Goal: Task Accomplishment & Management: Complete application form

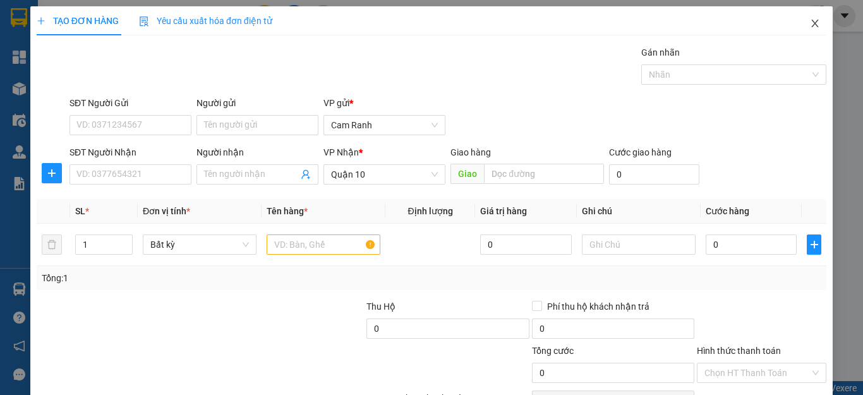
click at [810, 25] on icon "close" at bounding box center [815, 23] width 10 height 10
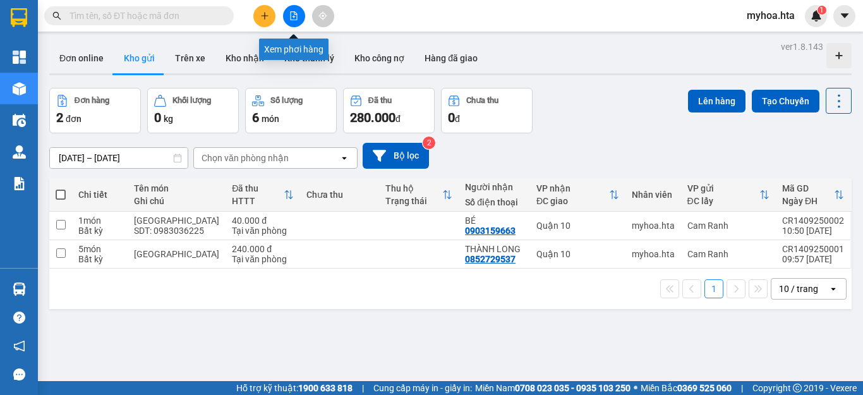
click at [297, 18] on icon "file-add" at bounding box center [294, 15] width 7 height 9
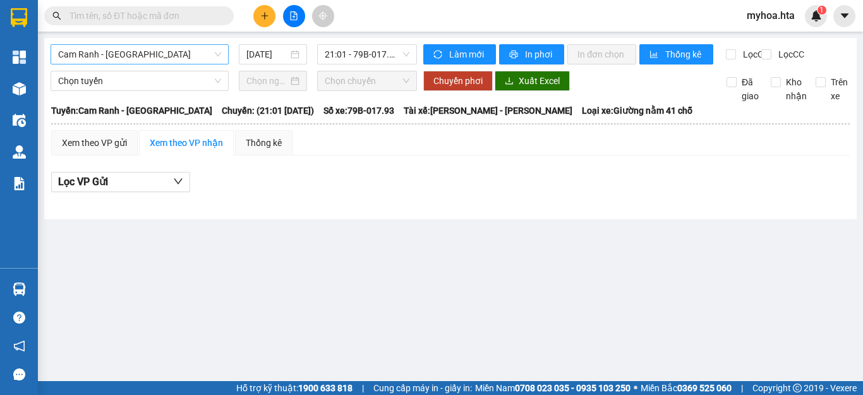
click at [169, 61] on span "Cam Ranh - Sài Gòn" at bounding box center [139, 54] width 163 height 19
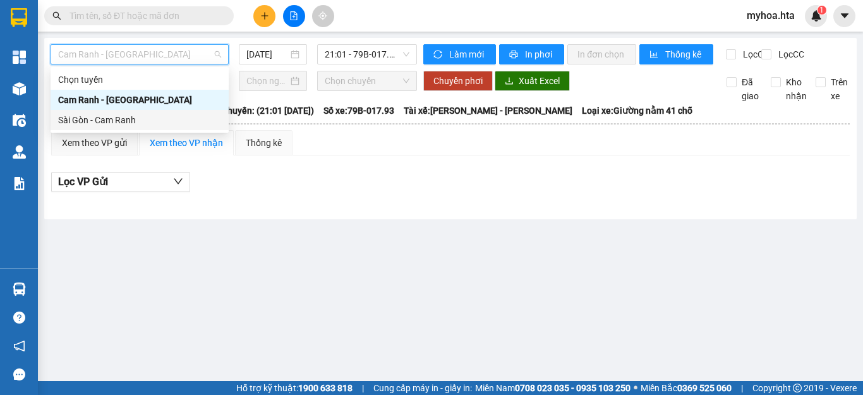
click at [164, 119] on div "Sài Gòn - Cam Ranh" at bounding box center [139, 120] width 163 height 14
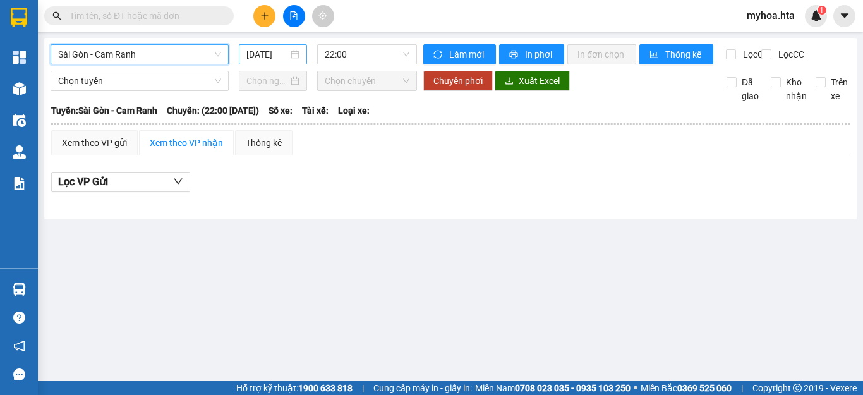
click at [256, 59] on input "14/09/2025" at bounding box center [267, 54] width 42 height 14
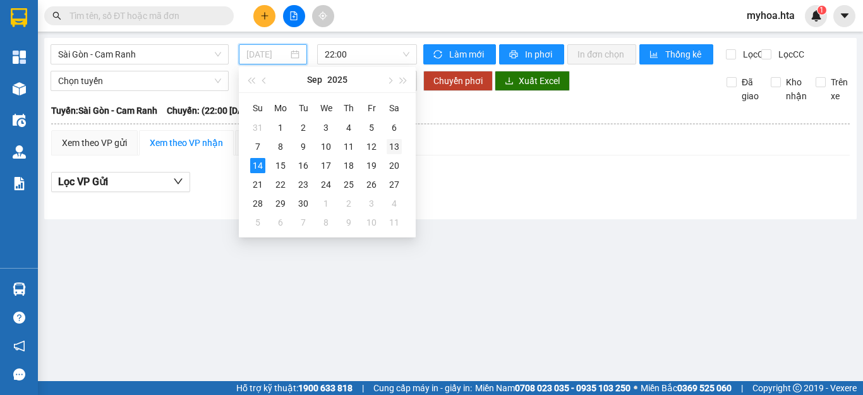
click at [396, 147] on div "13" at bounding box center [394, 146] width 15 height 15
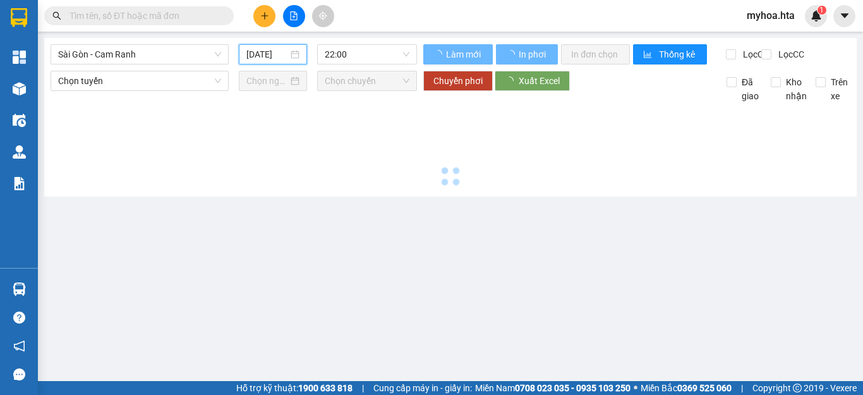
type input "13/09/2025"
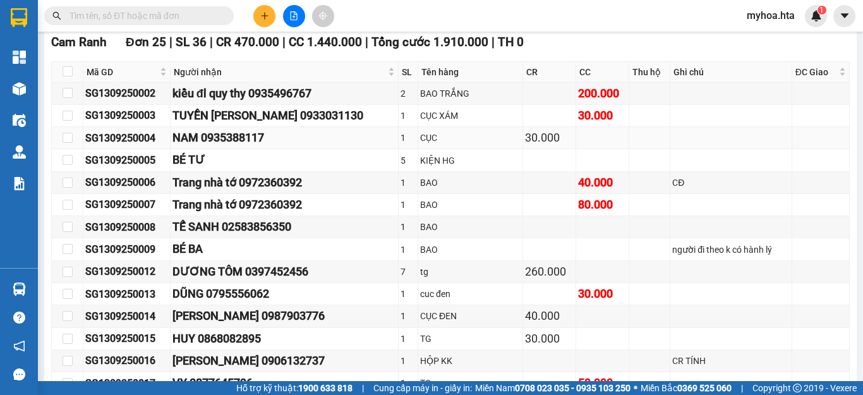
scroll to position [442, 0]
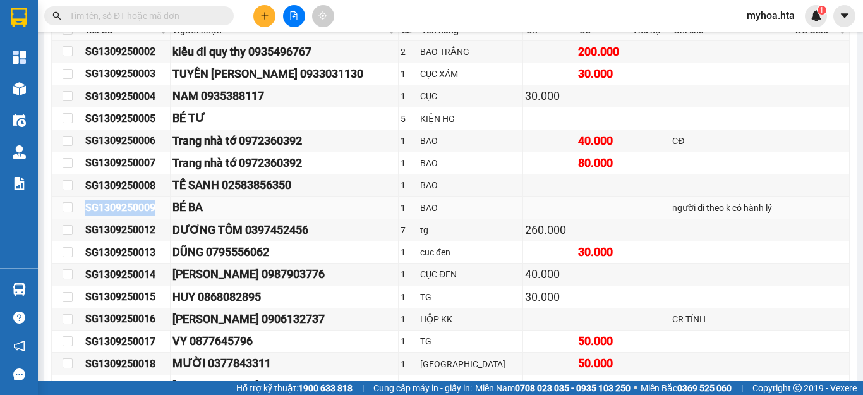
drag, startPoint x: 157, startPoint y: 211, endPoint x: 111, endPoint y: 217, distance: 45.9
click at [78, 219] on tr "SG1309250009 BÉ BA 1 BAO người đi theo k có hành lý" at bounding box center [451, 207] width 798 height 22
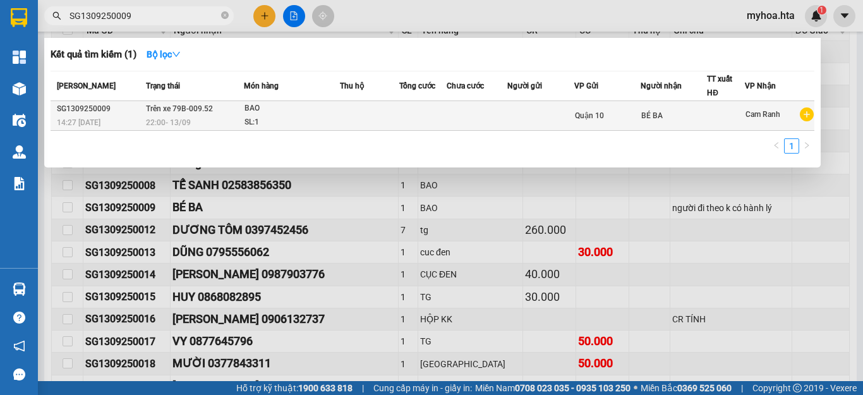
type input "SG1309250009"
click at [487, 111] on td at bounding box center [477, 116] width 61 height 30
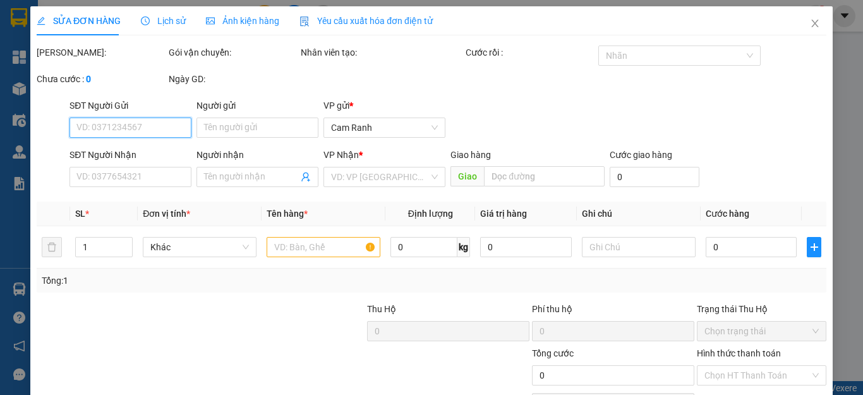
type input "BÉ BA"
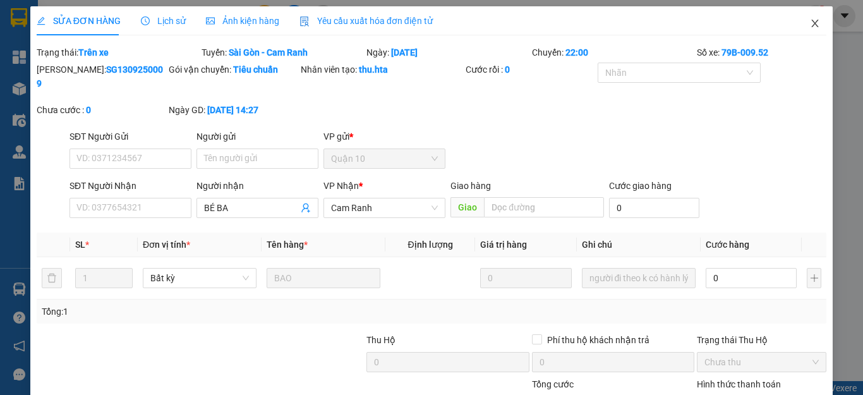
click at [810, 23] on icon "close" at bounding box center [815, 23] width 10 height 10
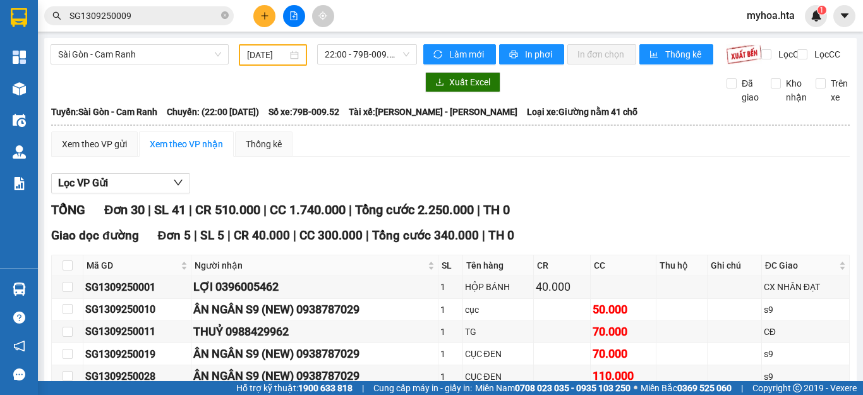
click at [560, 194] on div "Lọc VP Gửi" at bounding box center [450, 183] width 799 height 21
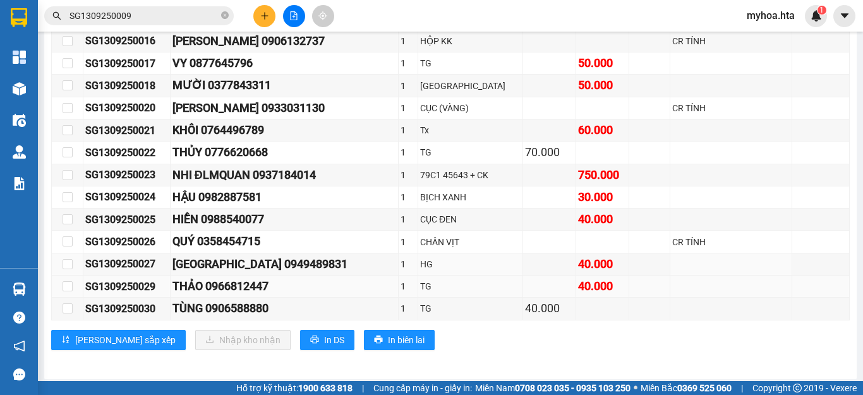
scroll to position [734, 0]
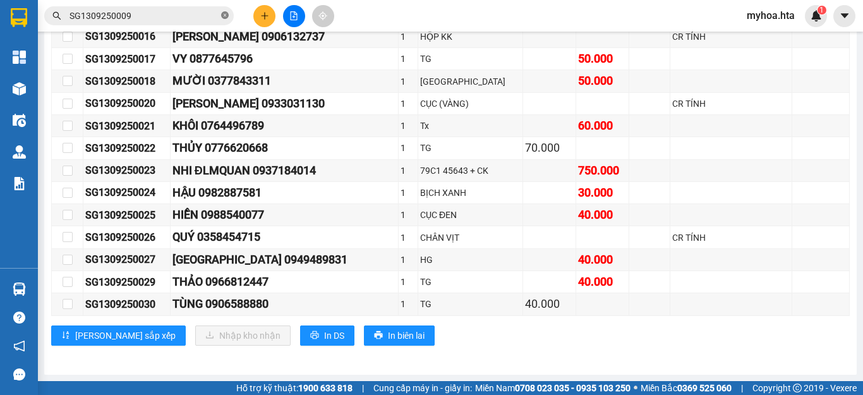
click at [222, 18] on icon "close-circle" at bounding box center [225, 15] width 8 height 8
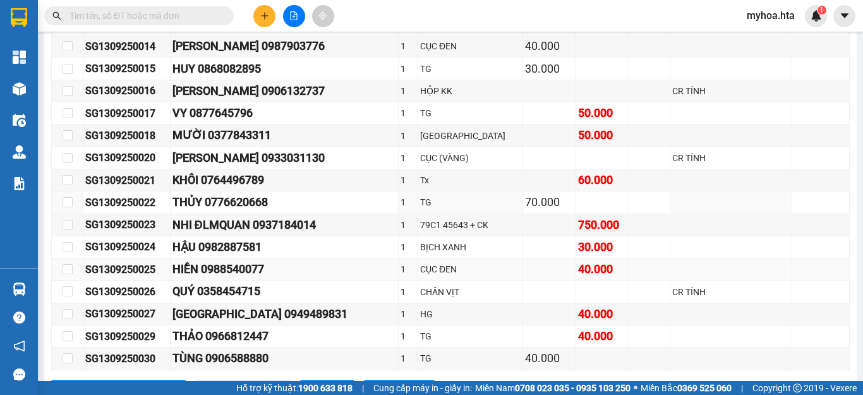
scroll to position [671, 0]
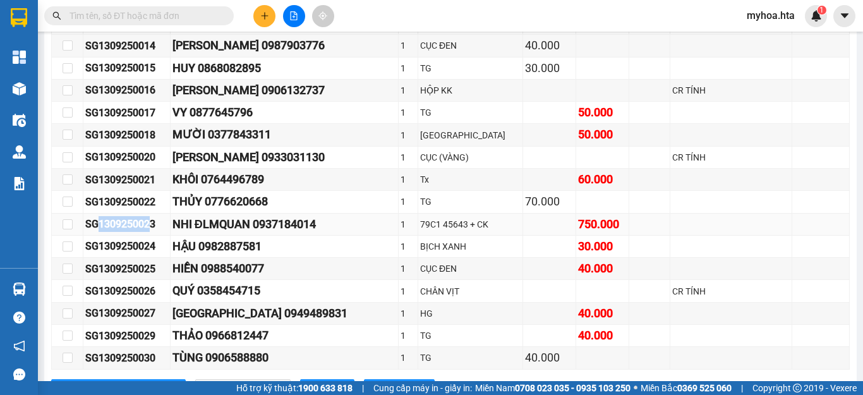
drag, startPoint x: 150, startPoint y: 228, endPoint x: 128, endPoint y: 229, distance: 22.8
click at [99, 232] on div "SG1309250023" at bounding box center [126, 224] width 83 height 16
drag, startPoint x: 159, startPoint y: 230, endPoint x: 80, endPoint y: 233, distance: 78.4
click at [80, 233] on tr "SG1309250023 NHI ĐLMQUAN 0937184014 1 79C1 45643 + CK 750.000" at bounding box center [451, 225] width 798 height 22
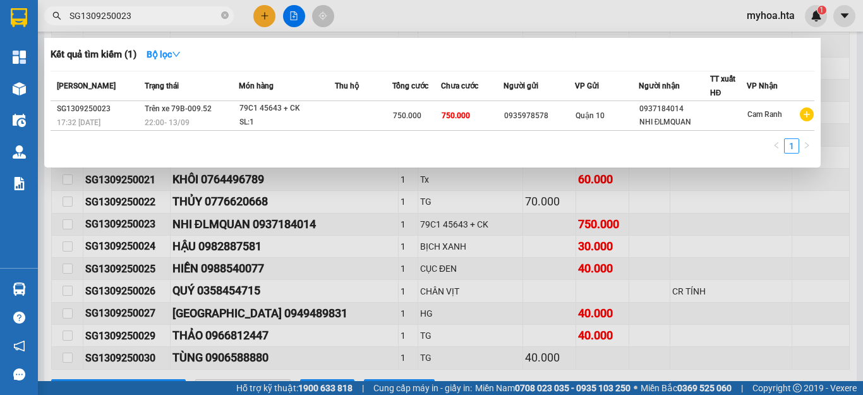
type input "SG1309250023"
click at [622, 114] on div "Quận 10" at bounding box center [607, 116] width 63 height 14
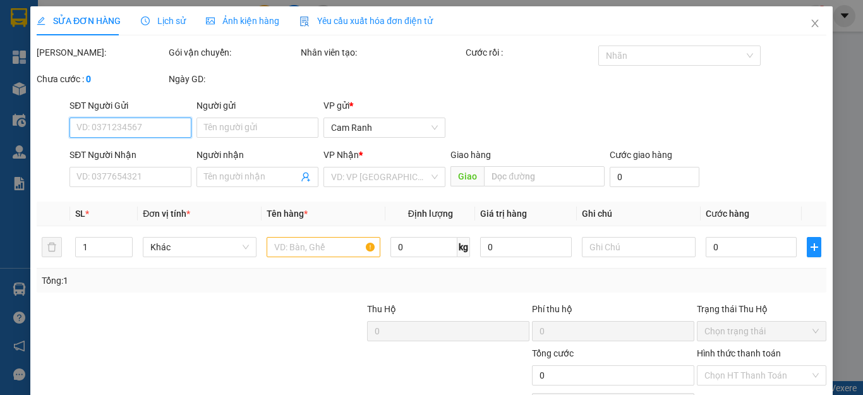
type input "0935978578"
type input "0937184014"
type input "NHI ĐLMQUAN"
type input "750.000"
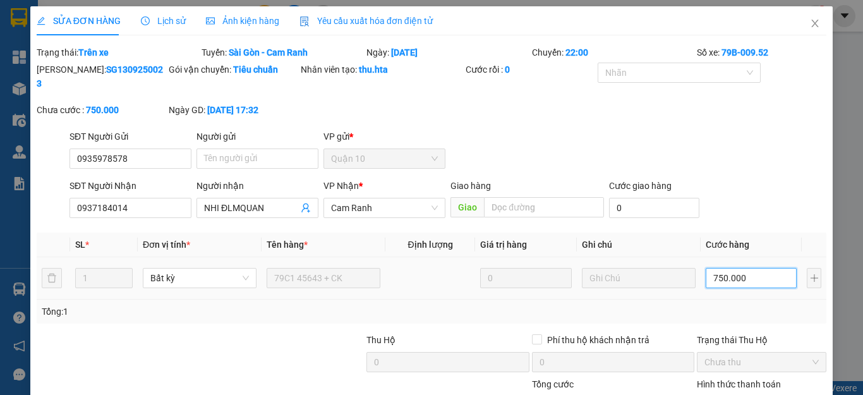
click at [740, 268] on input "750.000" at bounding box center [751, 278] width 91 height 20
type input "0"
type input "03"
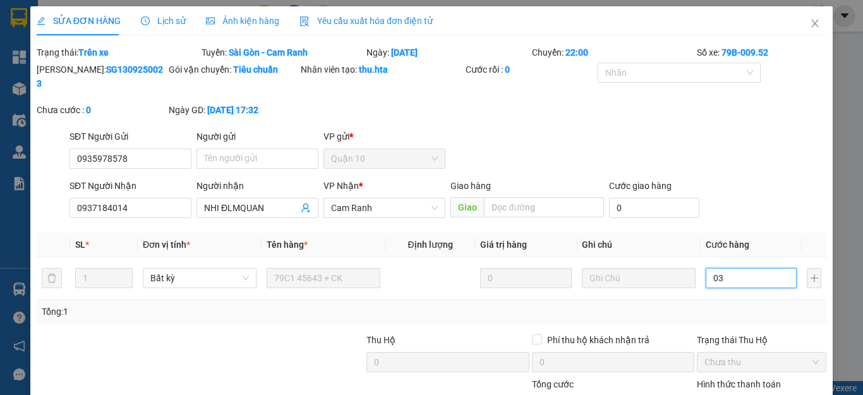
type input "3"
type input "0"
type input "07"
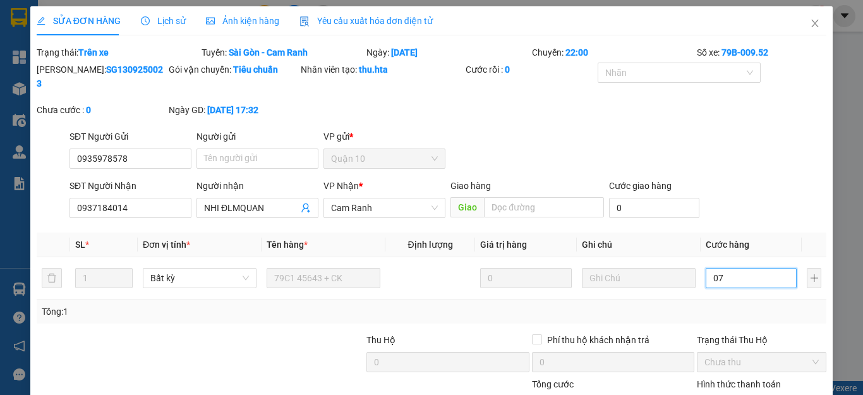
type input "7"
type input "72"
type input "072"
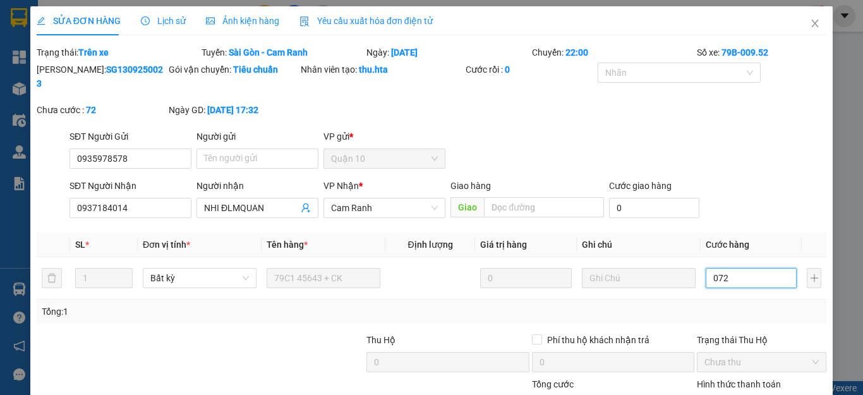
type input "720"
type input "0.720"
type input "720.000"
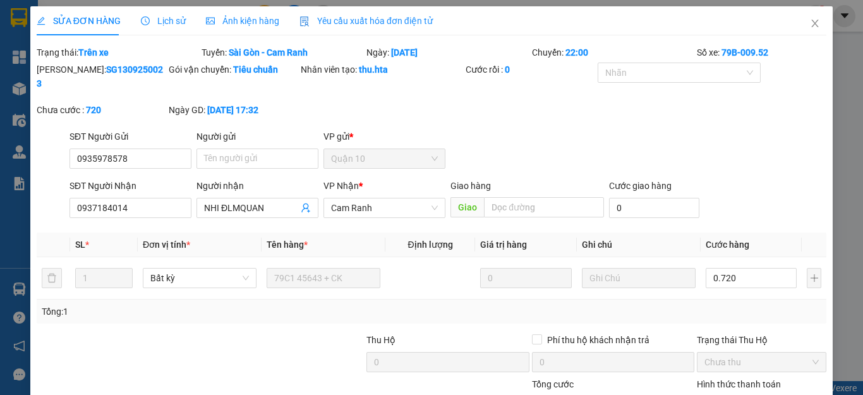
type input "720.000"
click at [744, 305] on div "Tổng: 1" at bounding box center [432, 312] width 780 height 14
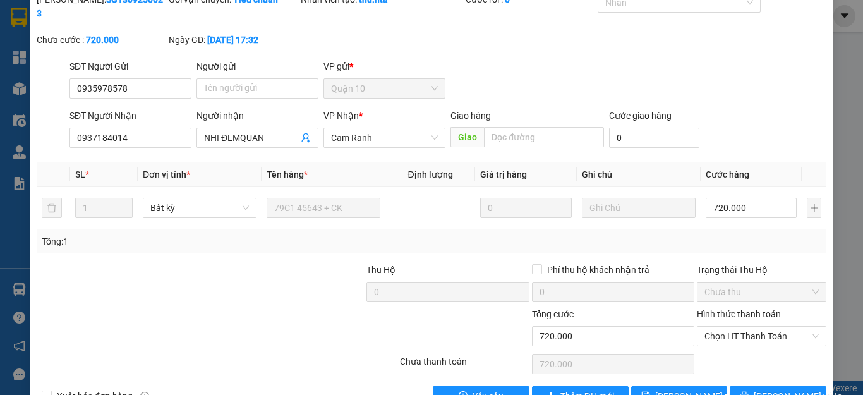
scroll to position [92, 0]
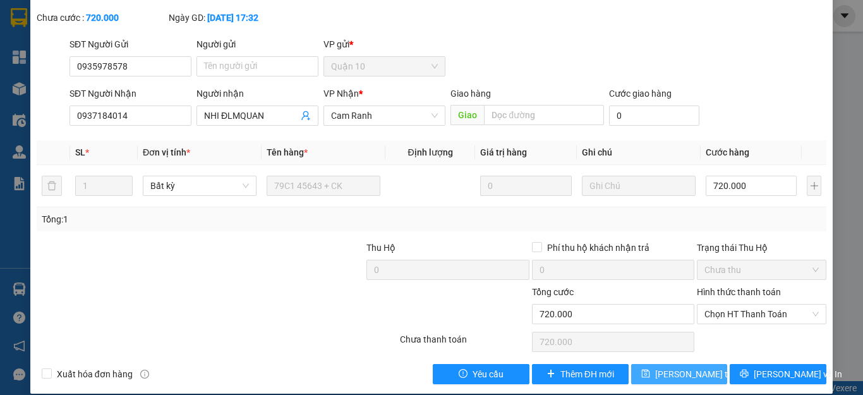
click at [693, 367] on span "Lưu thay đổi" at bounding box center [705, 374] width 101 height 14
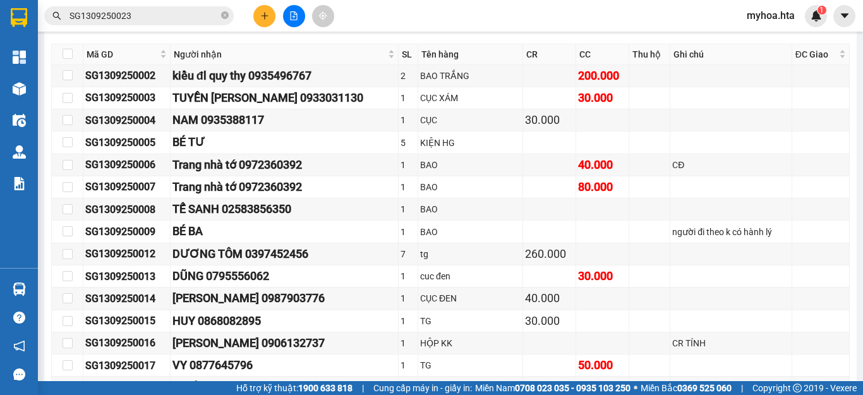
scroll to position [102, 0]
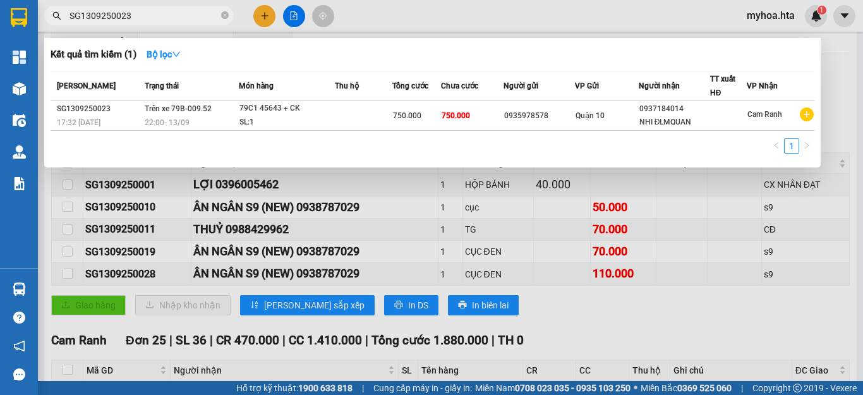
click at [224, 16] on icon "close-circle" at bounding box center [225, 15] width 8 height 8
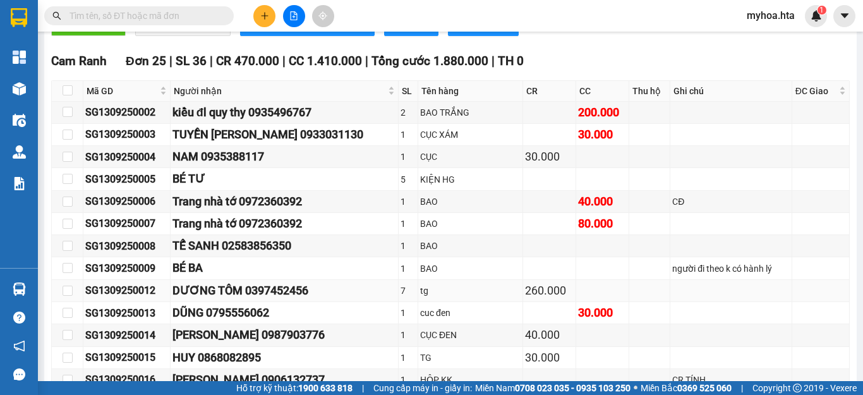
scroll to position [418, 0]
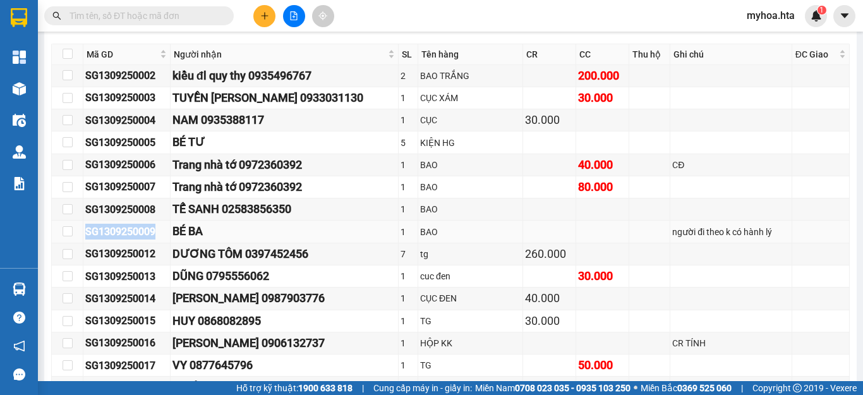
drag, startPoint x: 169, startPoint y: 237, endPoint x: 81, endPoint y: 241, distance: 87.9
click at [81, 241] on tr "SG1309250009 BÉ BA 1 BAO người đi theo k có hành lý" at bounding box center [451, 231] width 798 height 22
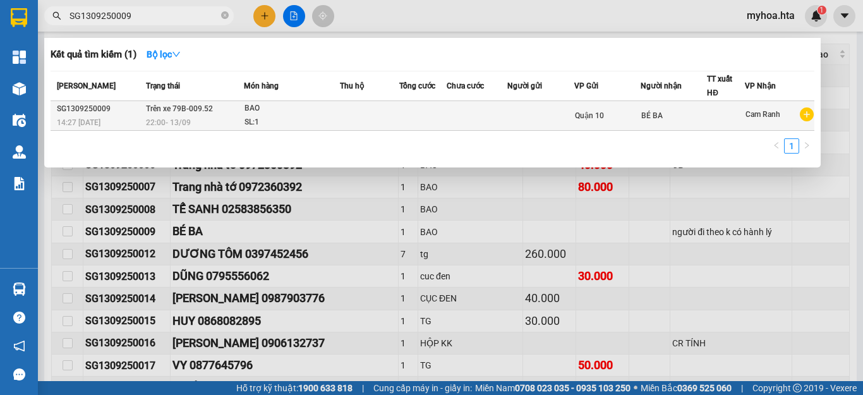
type input "SG1309250009"
click at [659, 113] on div "BÉ BA" at bounding box center [674, 115] width 66 height 13
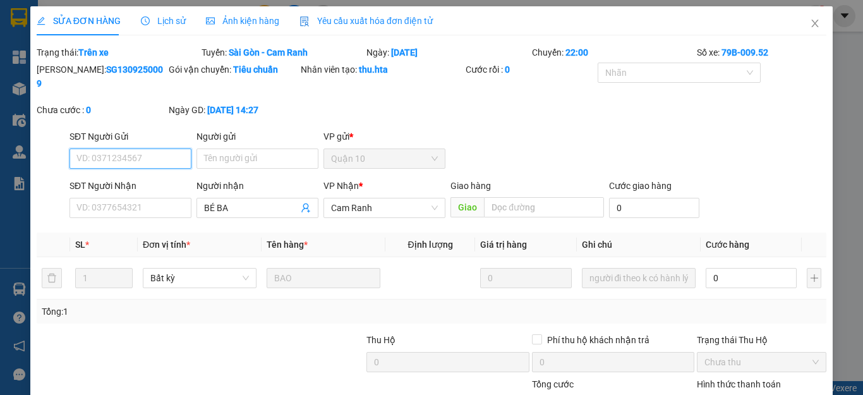
type input "BÉ BA"
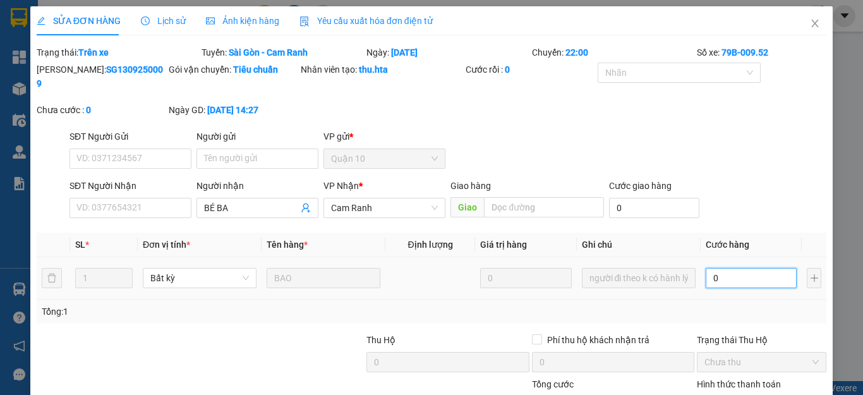
click at [756, 272] on input "0" at bounding box center [751, 278] width 91 height 20
type input "9"
type input "90"
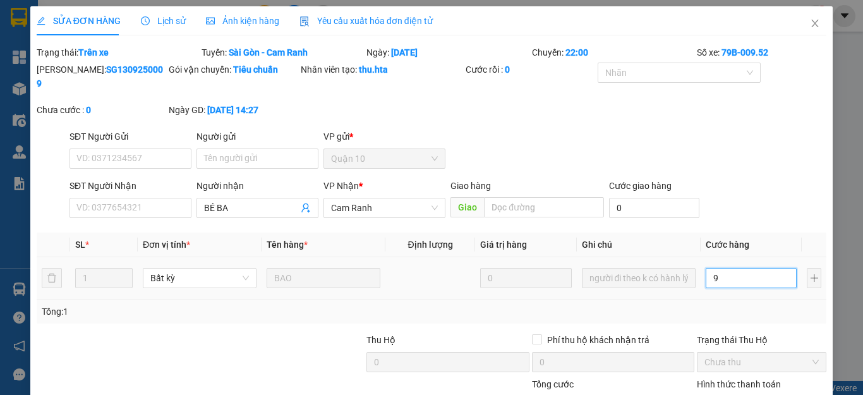
type input "90"
type input "90.000"
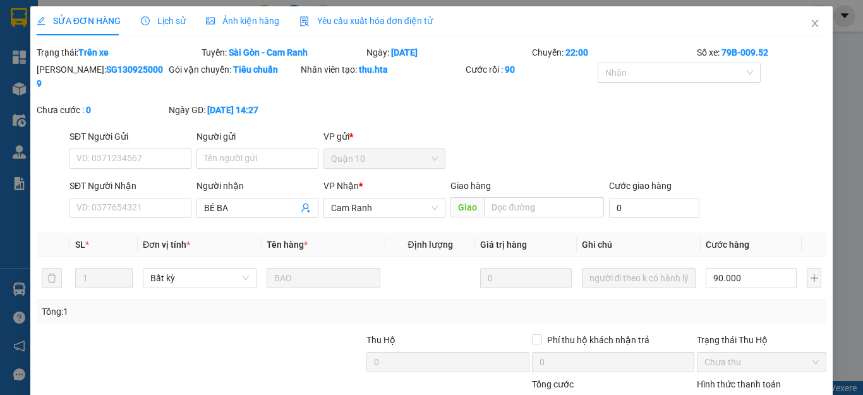
click at [788, 111] on div "Mã ĐH: SG1309250009 Gói vận chuyển: Tiêu chuẩn Nhân viên tạo: thu.hta Cước rồi …" at bounding box center [431, 96] width 792 height 67
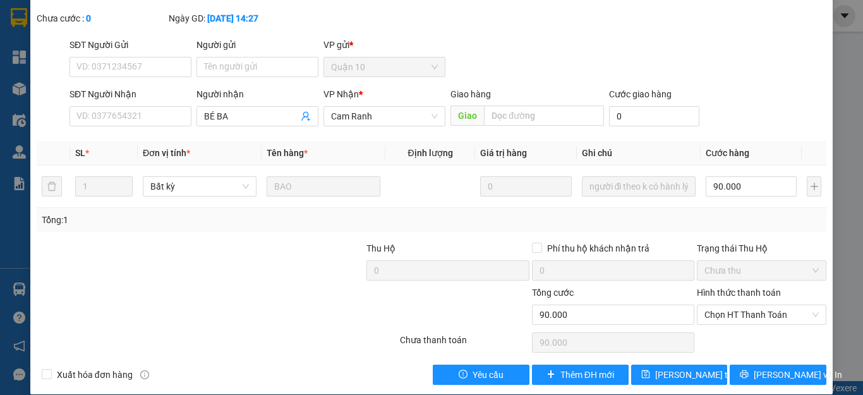
scroll to position [92, 0]
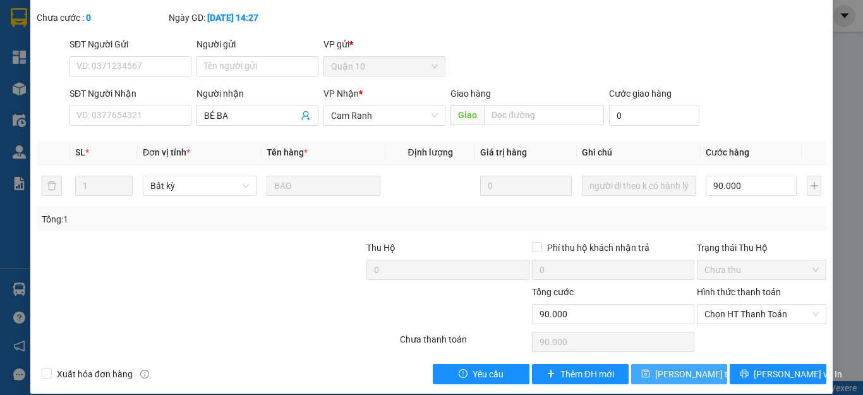
click at [704, 364] on button "Lưu thay đổi" at bounding box center [679, 374] width 97 height 20
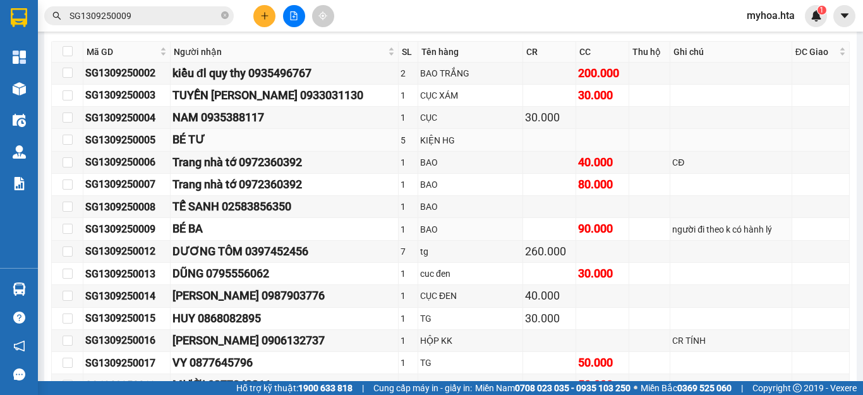
scroll to position [379, 0]
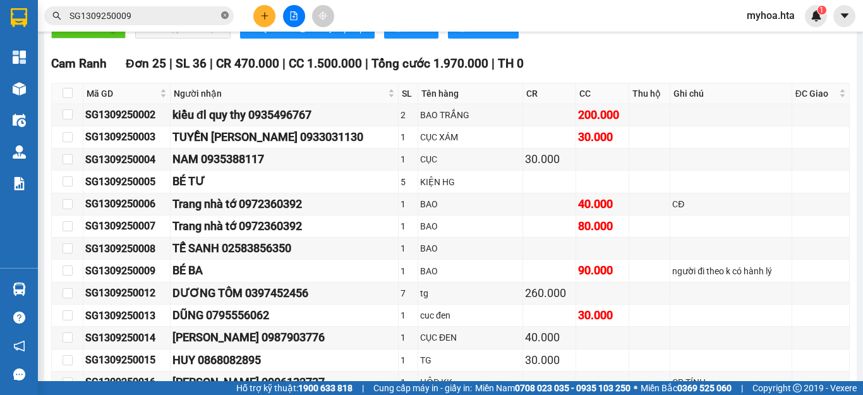
click at [222, 15] on icon "close-circle" at bounding box center [225, 15] width 8 height 8
drag, startPoint x: 159, startPoint y: 190, endPoint x: 84, endPoint y: 193, distance: 74.6
click at [82, 193] on tr "SG1309250005 BÉ TƯ 5 KIỆN HG" at bounding box center [451, 182] width 798 height 22
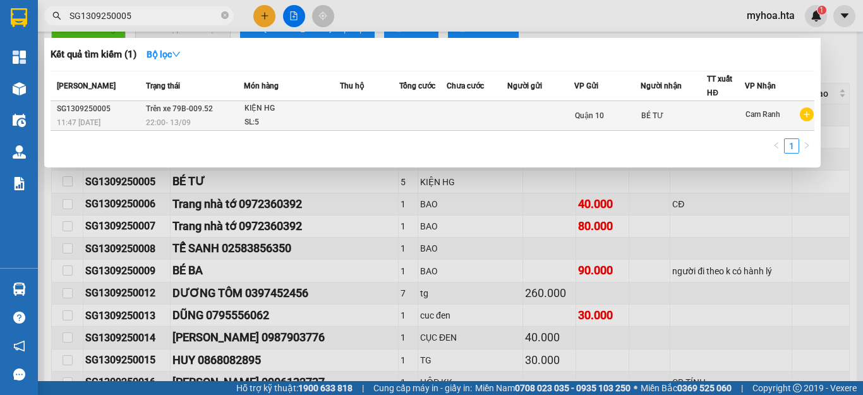
type input "SG1309250005"
click at [692, 118] on div "BÉ TƯ" at bounding box center [674, 115] width 66 height 13
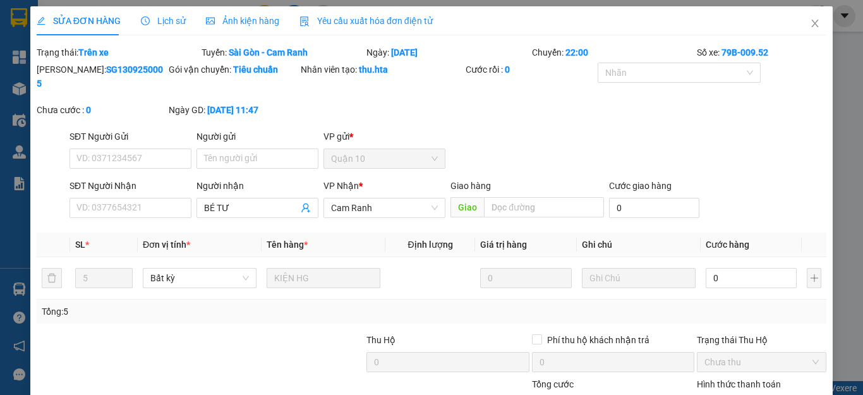
type input "BÉ TƯ"
click at [754, 268] on input "0" at bounding box center [751, 278] width 91 height 20
type input "2"
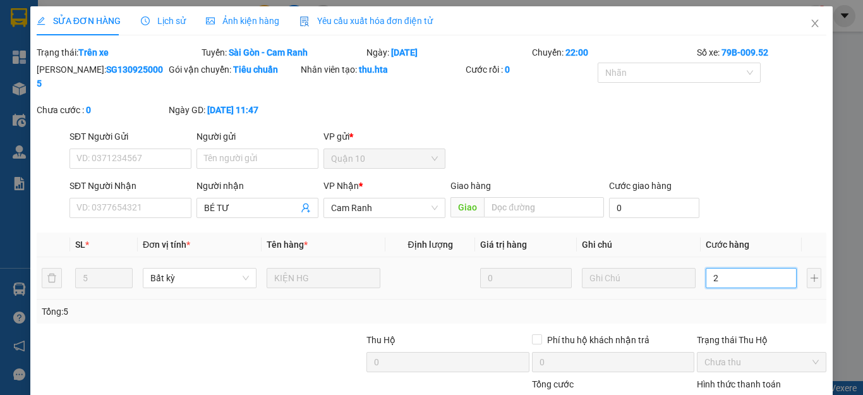
type input "20"
type input "200"
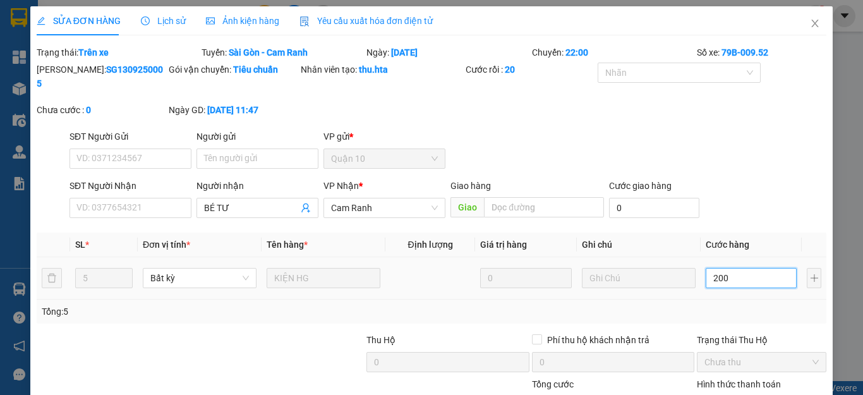
type input "200"
click at [741, 305] on div "Tổng: 5" at bounding box center [432, 312] width 780 height 14
type input "200.000"
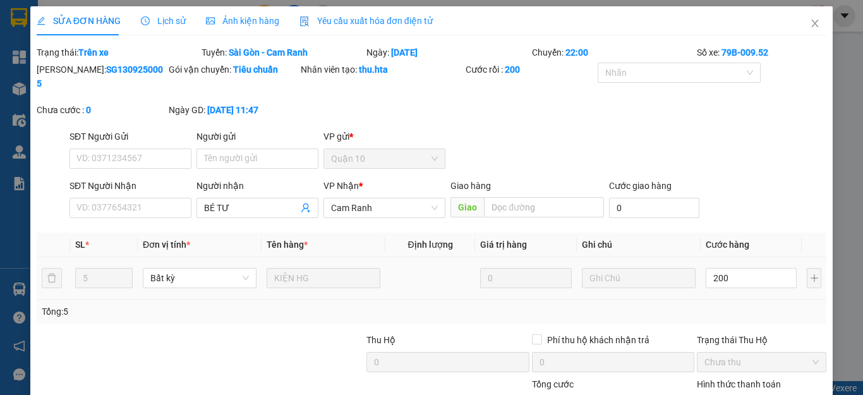
type input "200.000"
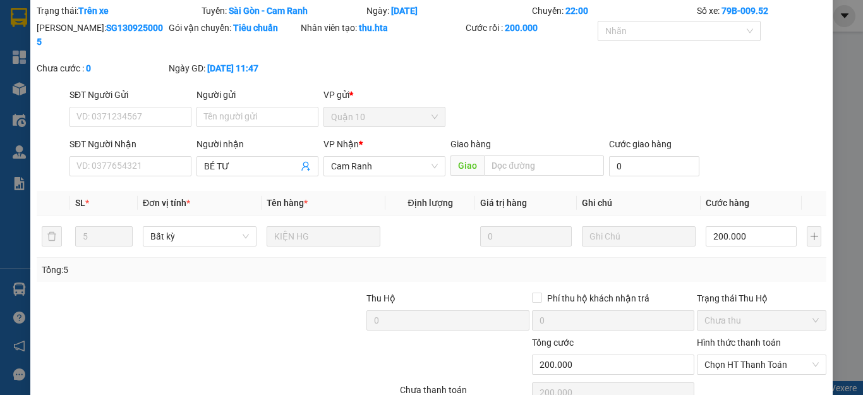
scroll to position [92, 0]
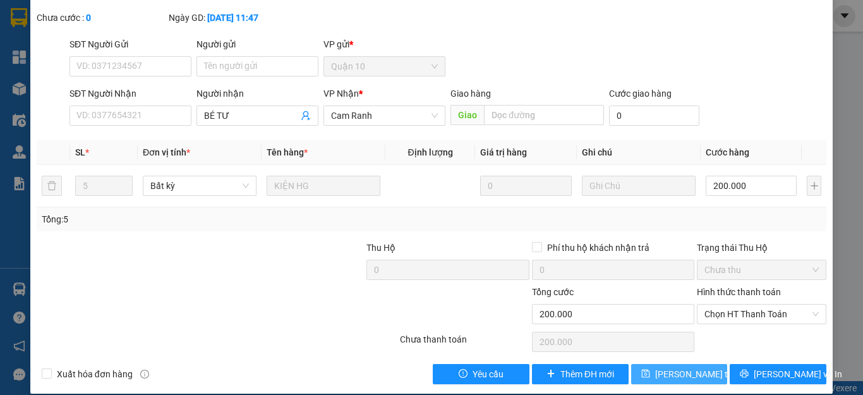
click at [655, 367] on span "Lưu thay đổi" at bounding box center [705, 374] width 101 height 14
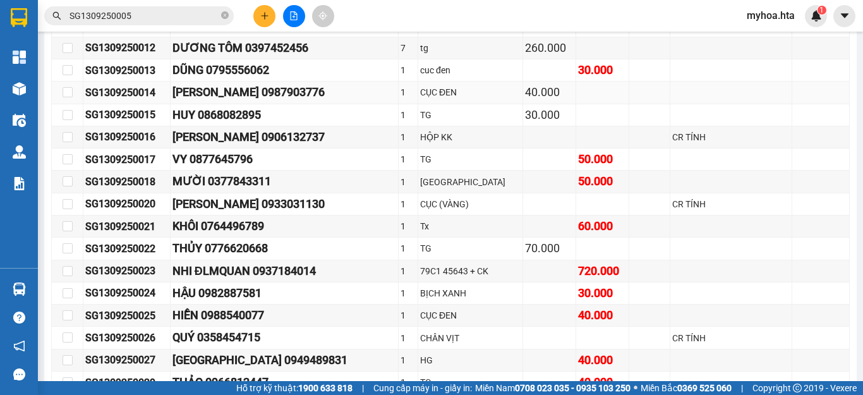
scroll to position [632, 0]
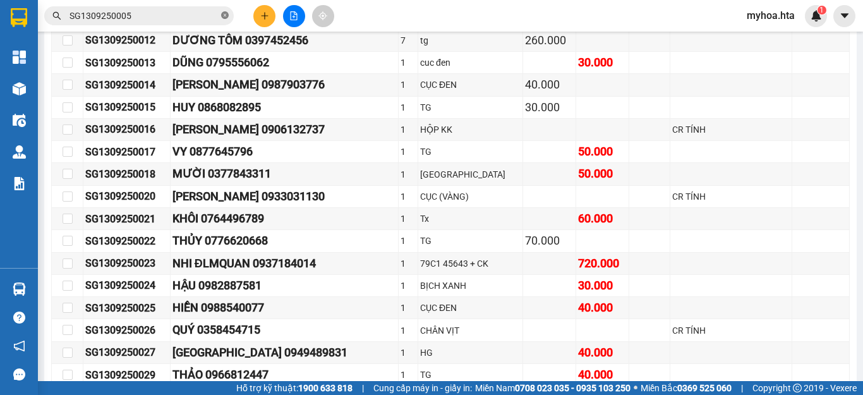
click at [223, 18] on icon "close-circle" at bounding box center [225, 15] width 8 height 8
drag, startPoint x: 158, startPoint y: 136, endPoint x: 76, endPoint y: 144, distance: 81.9
click at [76, 141] on tr "SG1309250016 KIM HƯNG 0906132737 1 HỘP KK CR TÍNH" at bounding box center [451, 130] width 798 height 22
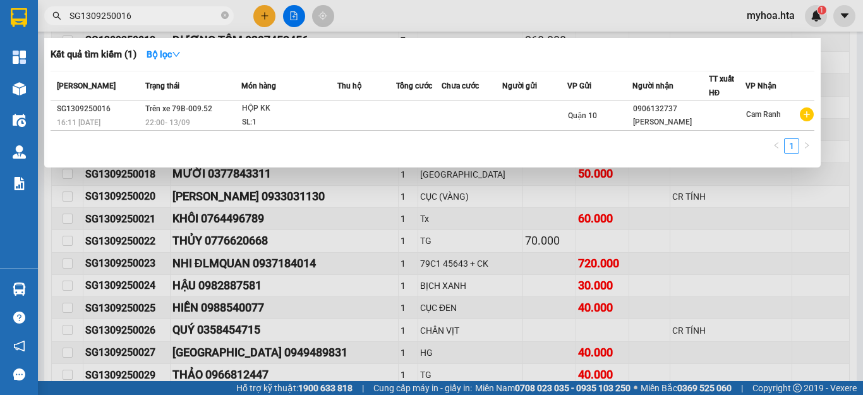
type input "SG1309250016"
click at [668, 120] on div "KIM HƯNG" at bounding box center [670, 122] width 75 height 13
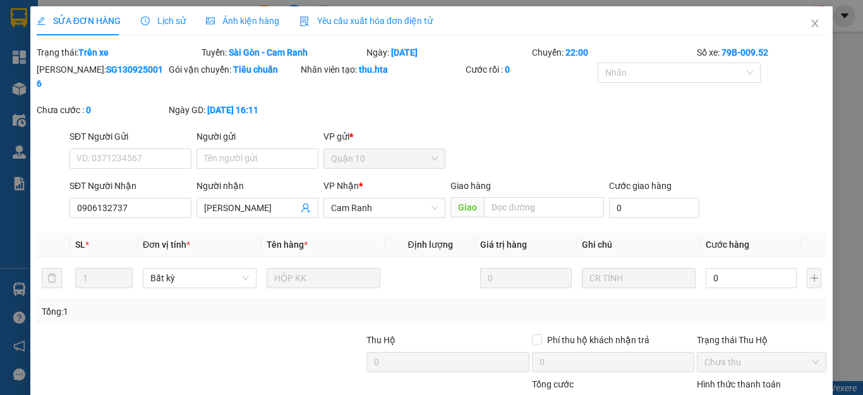
type input "0906132737"
type input "KIM HƯNG"
click at [771, 270] on input "0" at bounding box center [751, 278] width 91 height 20
type input "1"
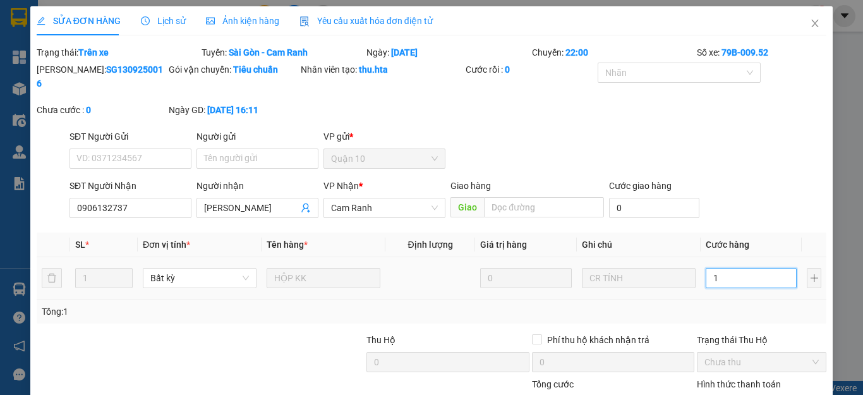
type input "1"
type input "10"
type input "100"
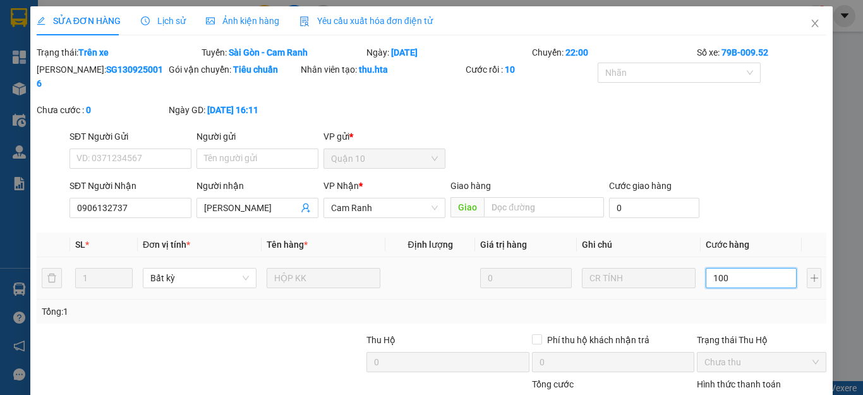
type input "100"
type input "100.000"
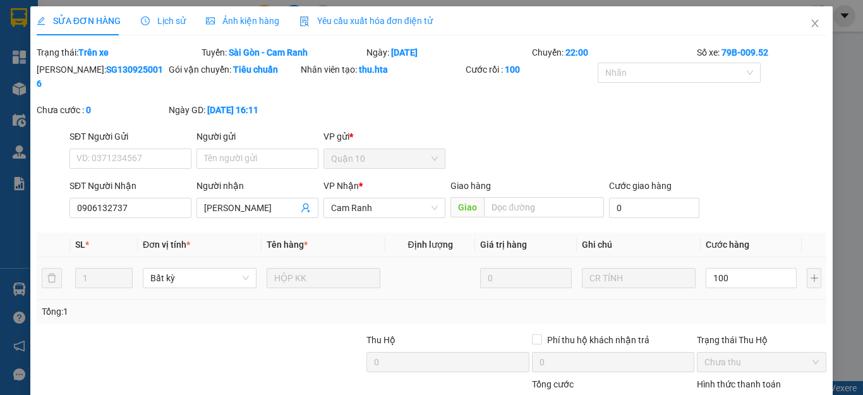
type input "100.000"
click at [769, 279] on td "100.000" at bounding box center [751, 278] width 101 height 42
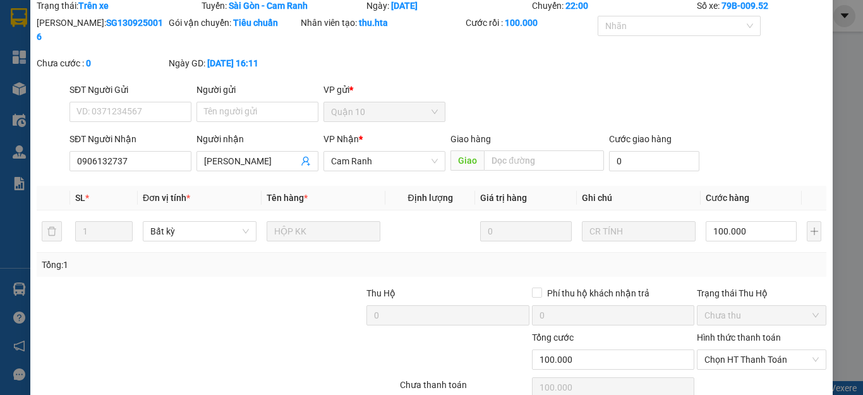
scroll to position [92, 0]
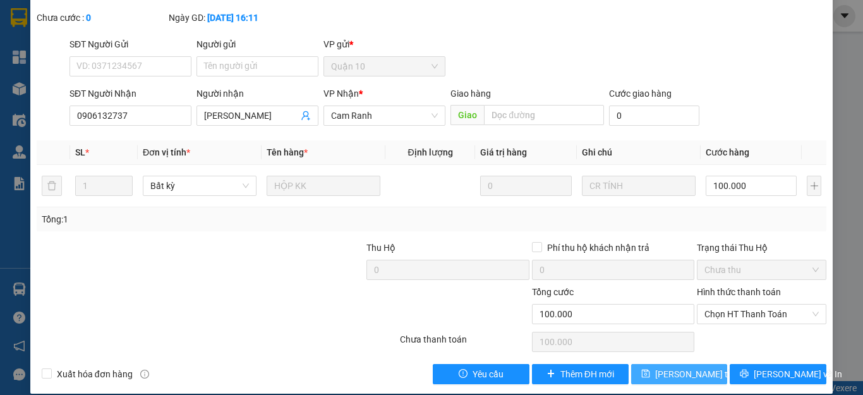
click at [696, 367] on span "Lưu thay đổi" at bounding box center [705, 374] width 101 height 14
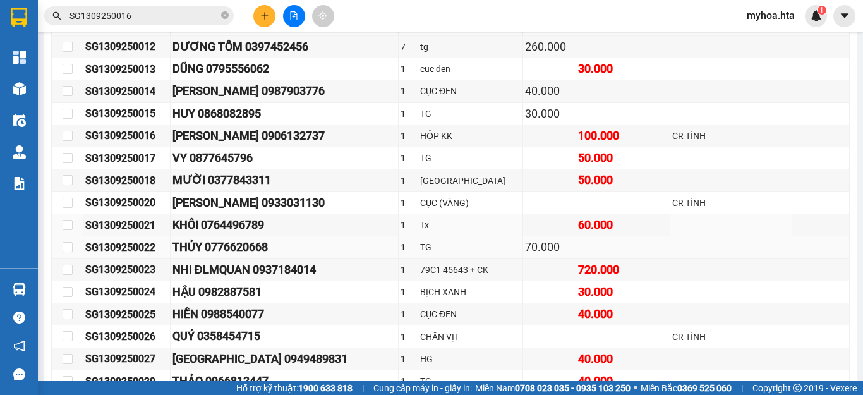
scroll to position [632, 0]
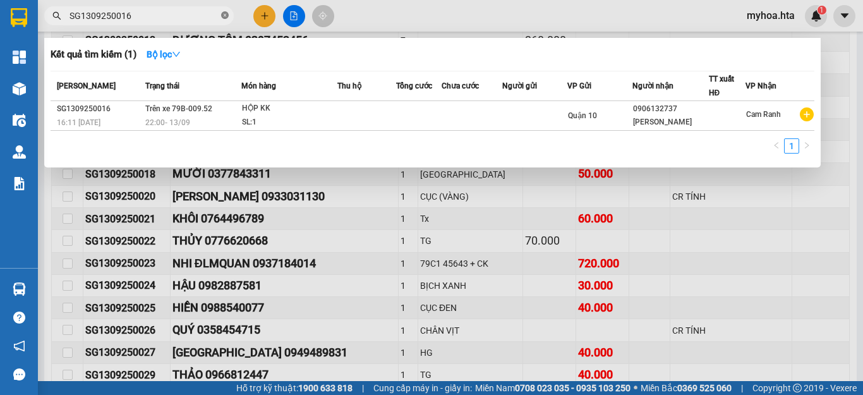
click at [222, 11] on span at bounding box center [225, 16] width 8 height 12
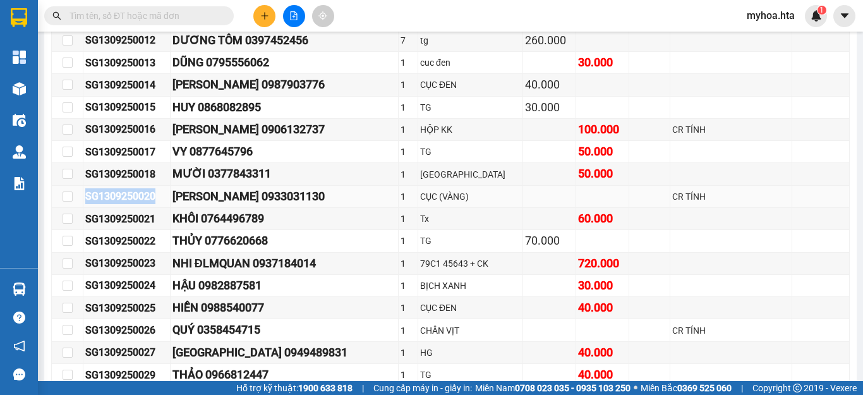
drag, startPoint x: 165, startPoint y: 208, endPoint x: 66, endPoint y: 196, distance: 99.4
click at [66, 196] on tr "SG1309250020 kim hưng 0933031130 1 CỤC (VÀNG) CR TÍNH" at bounding box center [451, 197] width 798 height 22
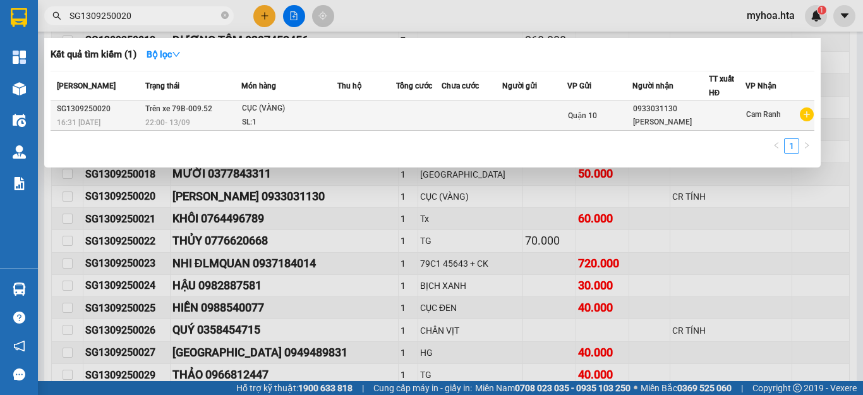
type input "SG1309250020"
click at [697, 118] on div "kim hưng" at bounding box center [670, 122] width 75 height 13
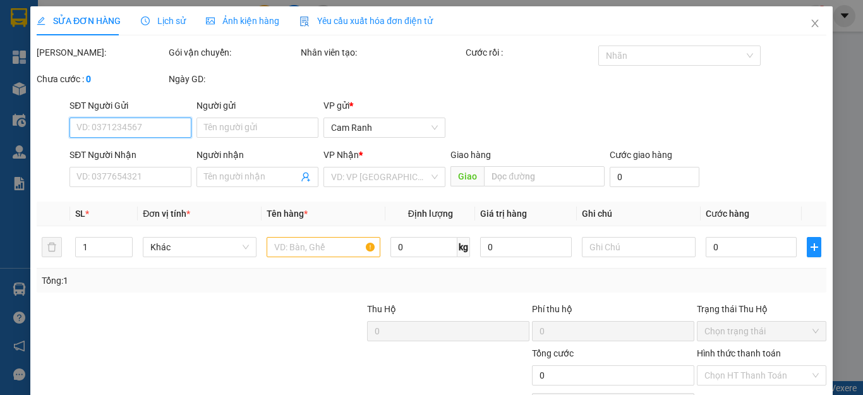
type input "0933031130"
type input "kim hưng"
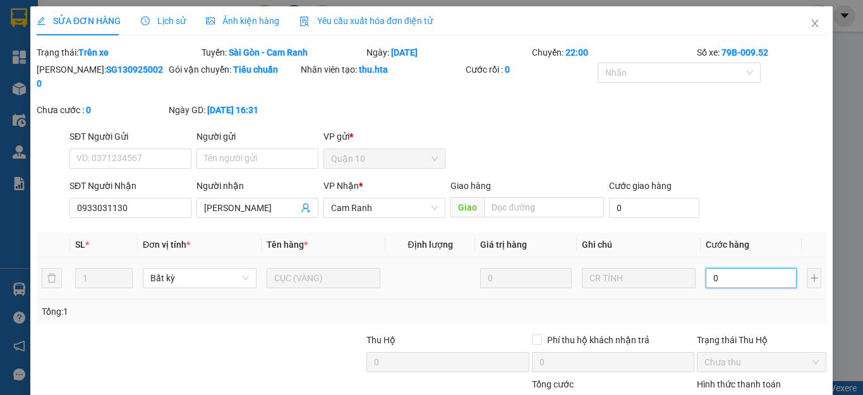
click at [749, 268] on input "0" at bounding box center [751, 278] width 91 height 20
type input "1"
type input "10"
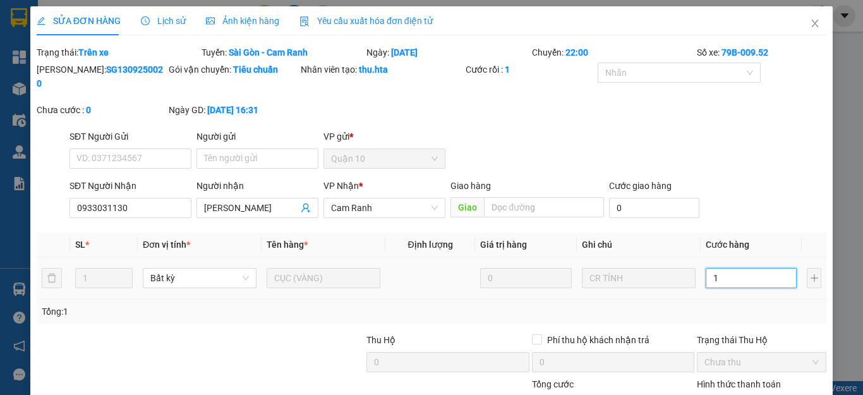
type input "10"
type input "100"
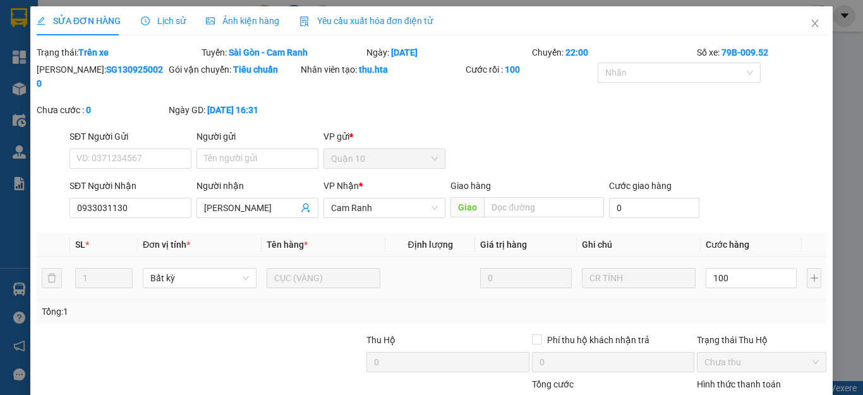
click at [722, 282] on td "100" at bounding box center [751, 278] width 101 height 42
type input "100.000"
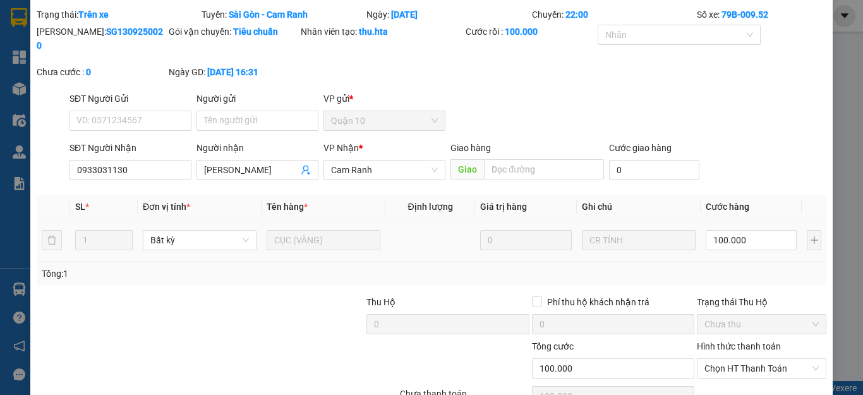
scroll to position [92, 0]
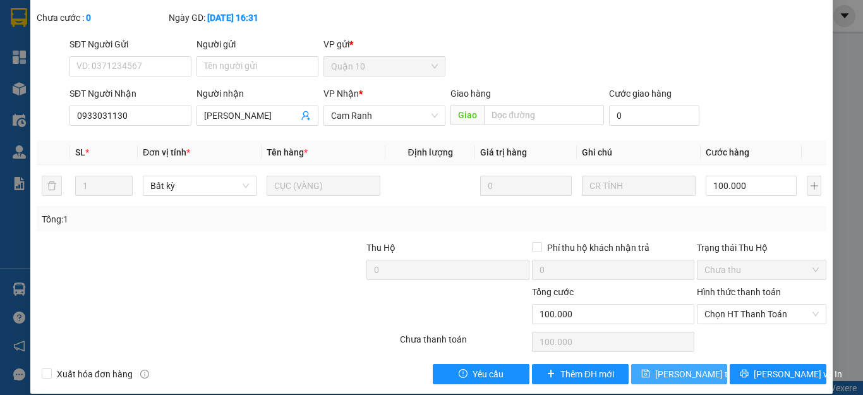
click at [700, 367] on span "Lưu thay đổi" at bounding box center [705, 374] width 101 height 14
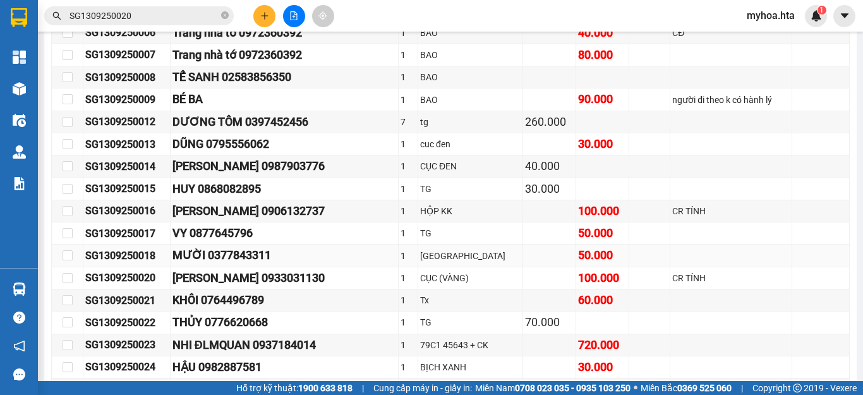
scroll to position [481, 0]
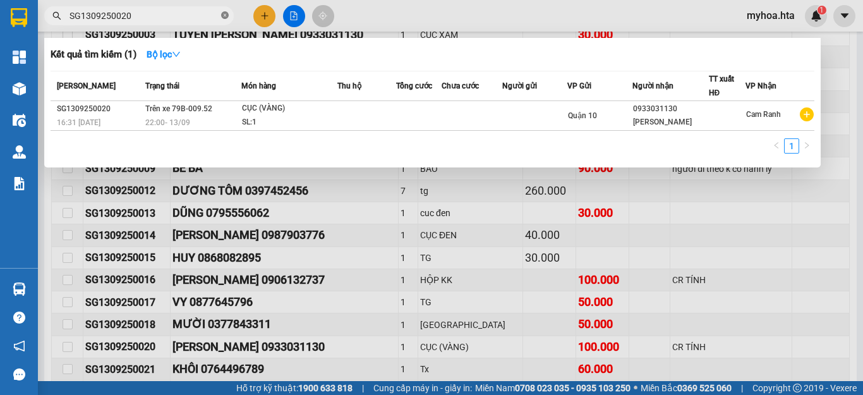
click at [224, 18] on icon "close-circle" at bounding box center [225, 15] width 8 height 8
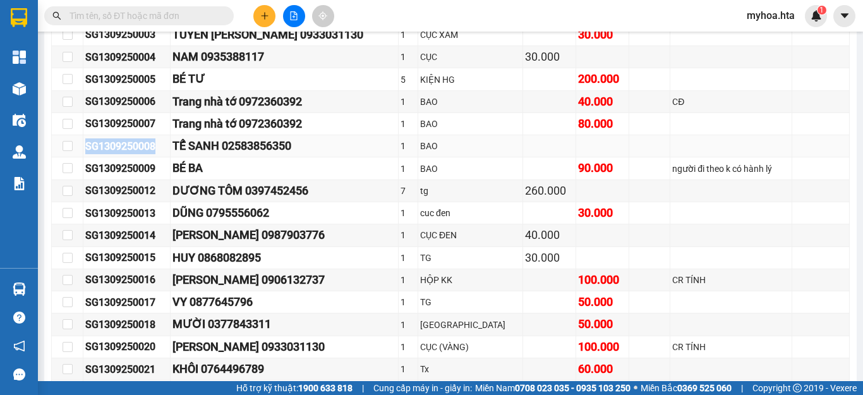
drag, startPoint x: 158, startPoint y: 154, endPoint x: 79, endPoint y: 155, distance: 79.0
click at [79, 155] on tr "SG1309250008 TẾ SANH 02583856350 1 BAO" at bounding box center [451, 146] width 798 height 22
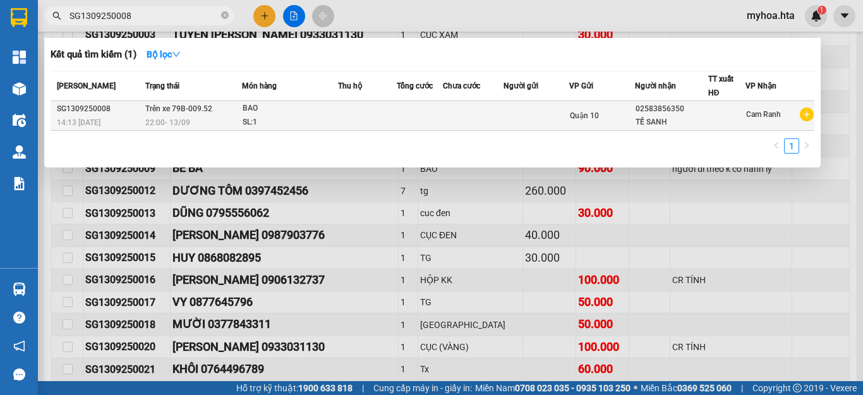
type input "SG1309250008"
click at [561, 118] on td at bounding box center [537, 116] width 66 height 30
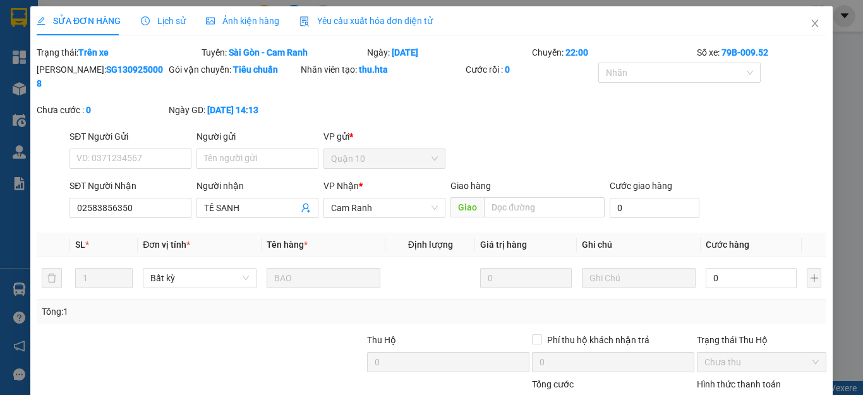
type input "02583856350"
type input "TẾ SANH"
type input "6"
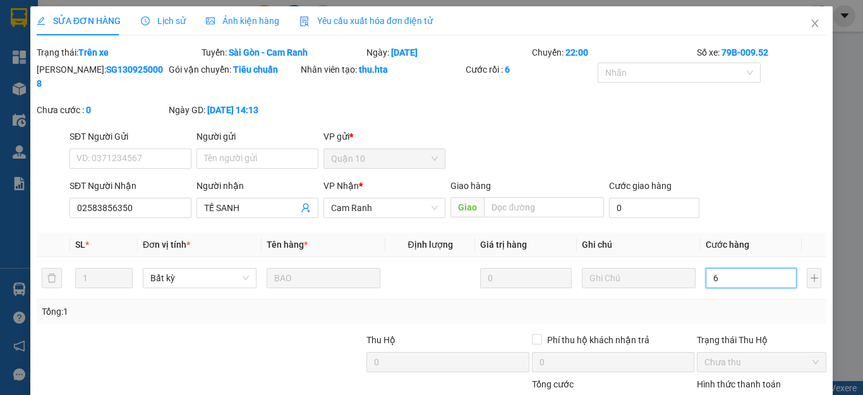
type input "60"
type input "60.000"
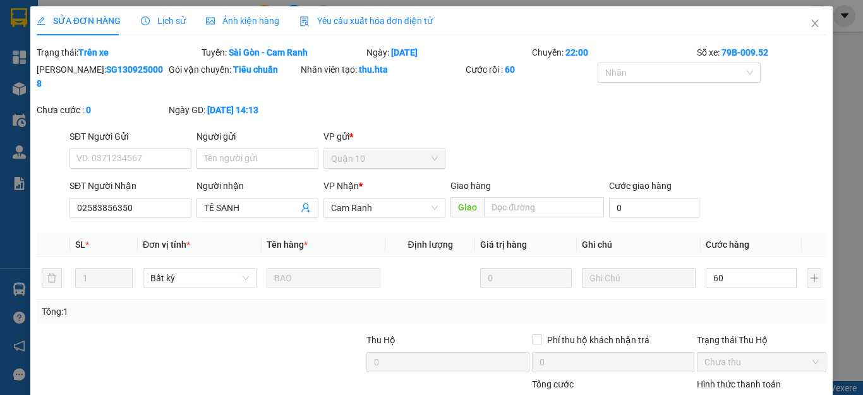
type input "60.000"
click at [737, 112] on div "Mã ĐH: SG1309250008 Gói vận chuyển: Tiêu chuẩn Nhân viên tạo: thu.hta Cước rồi …" at bounding box center [431, 96] width 792 height 67
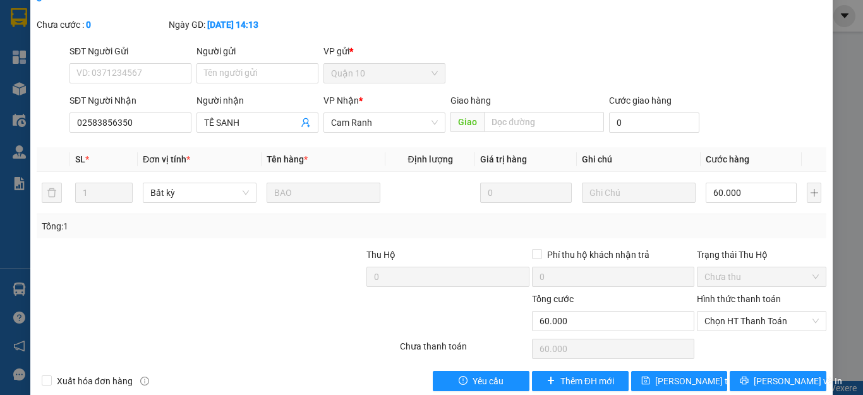
scroll to position [92, 0]
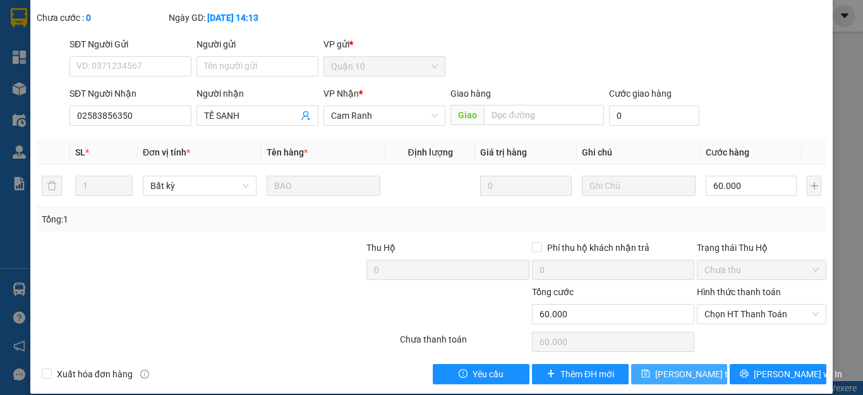
click at [689, 367] on span "Lưu thay đổi" at bounding box center [705, 374] width 101 height 14
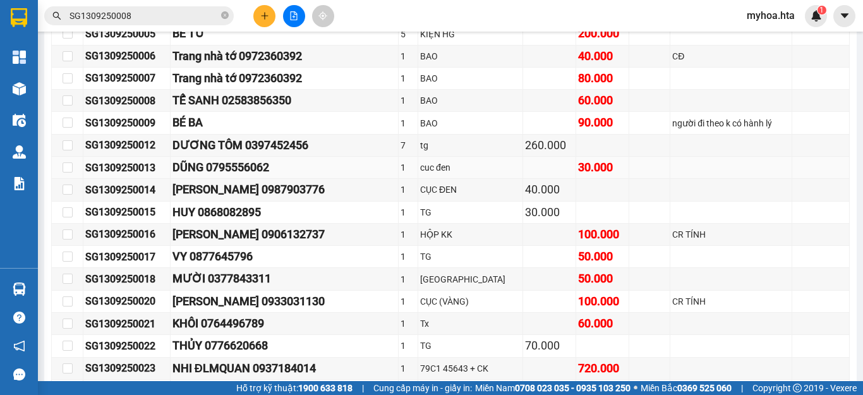
scroll to position [505, 0]
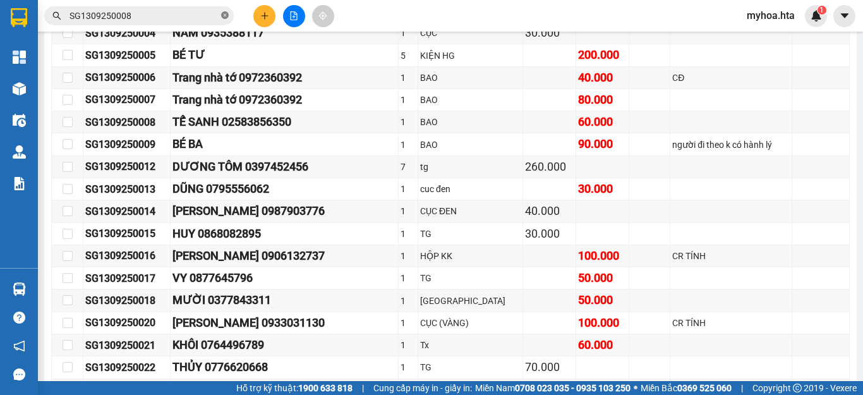
click at [228, 15] on icon "close-circle" at bounding box center [225, 15] width 8 height 8
drag, startPoint x: 166, startPoint y: 63, endPoint x: 134, endPoint y: 65, distance: 31.6
click at [134, 63] on div "SG1309250005" at bounding box center [126, 55] width 83 height 16
click at [193, 14] on input "text" at bounding box center [143, 16] width 149 height 14
drag, startPoint x: 159, startPoint y: 61, endPoint x: 110, endPoint y: 68, distance: 49.8
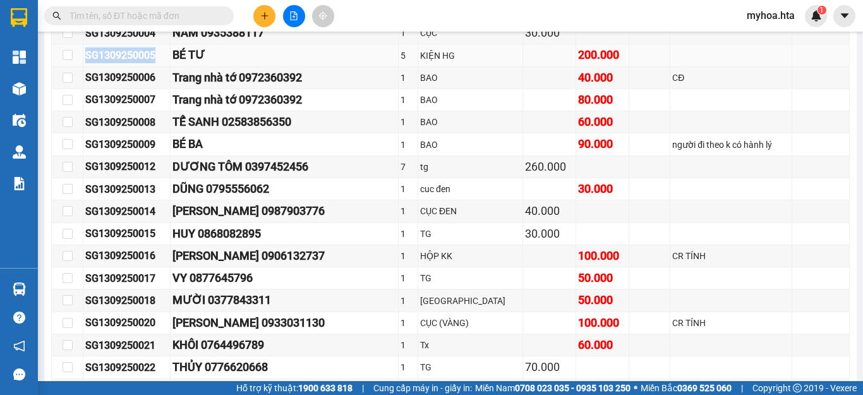
click at [87, 63] on div "SG1309250005" at bounding box center [126, 55] width 83 height 16
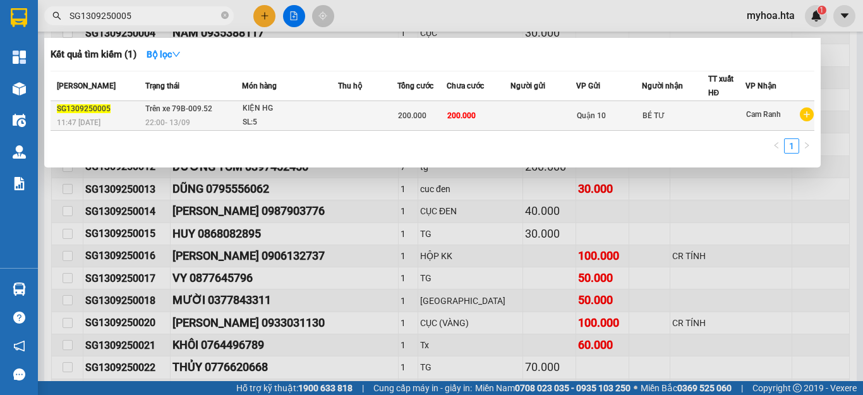
type input "SG1309250005"
click at [639, 125] on td "Quận 10" at bounding box center [608, 116] width 65 height 30
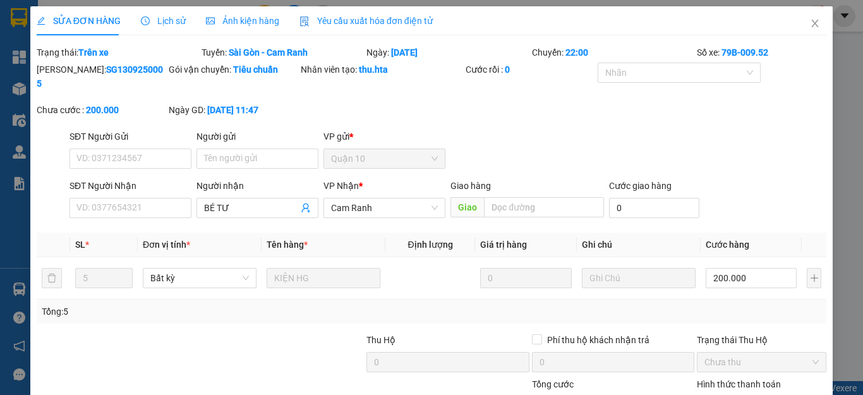
type input "BÉ TƯ"
type input "200.000"
click at [771, 268] on input "200.000" at bounding box center [751, 278] width 91 height 20
type input "1"
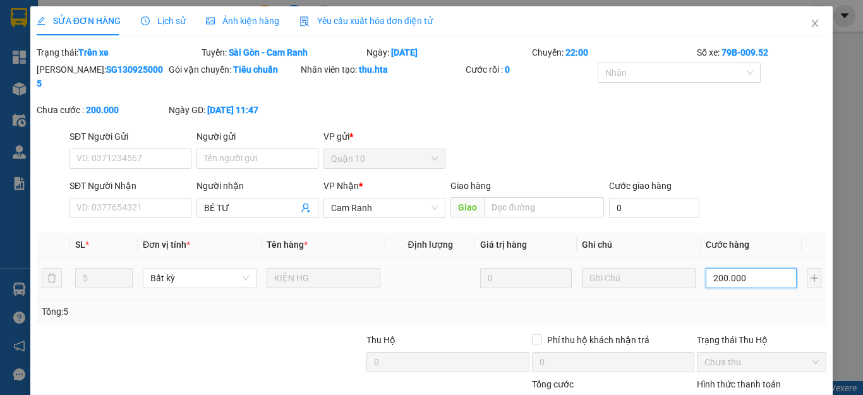
type input "1"
type input "18"
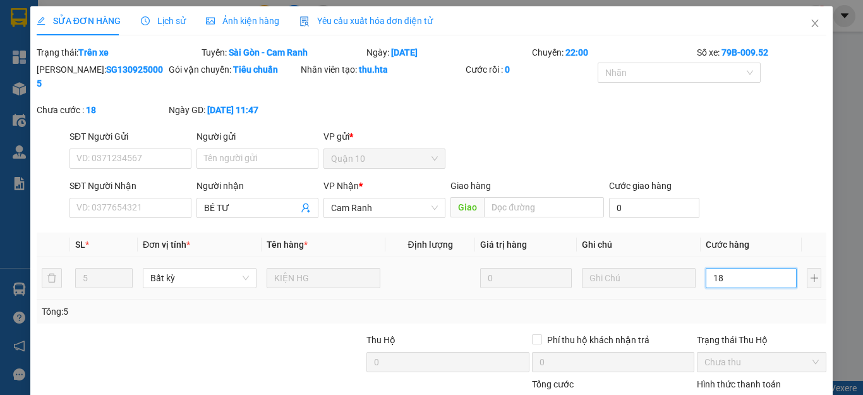
type input "180"
type input "180.000"
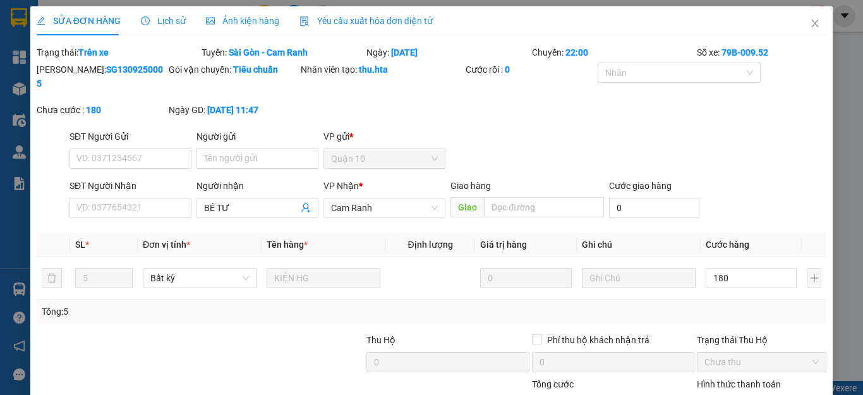
type input "180.000"
click at [730, 188] on div "SĐT Người Nhận VD: 0377654321 Người nhận BÉ TƯ VP Nhận * Cam Ranh Giao hàng Gia…" at bounding box center [448, 201] width 762 height 44
click at [812, 21] on icon "close" at bounding box center [815, 24] width 7 height 8
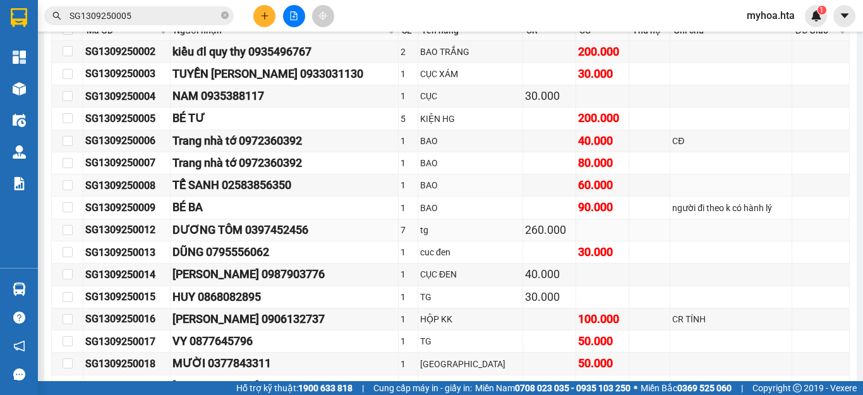
scroll to position [505, 0]
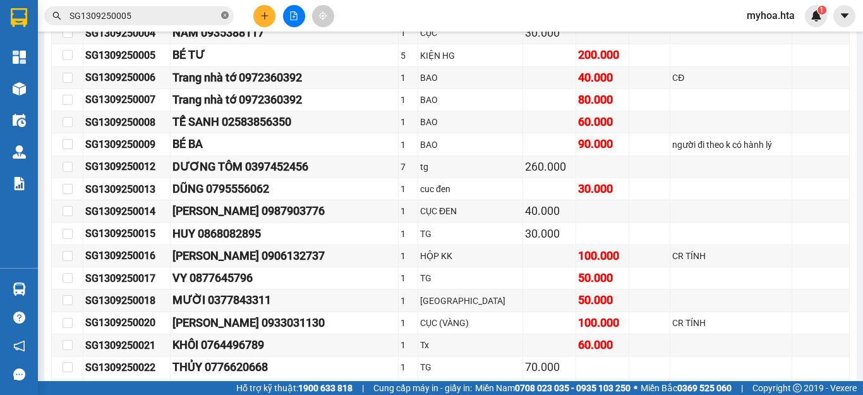
click at [224, 16] on icon "close-circle" at bounding box center [225, 15] width 8 height 8
drag, startPoint x: 157, startPoint y: 152, endPoint x: 111, endPoint y: 154, distance: 46.8
click at [87, 152] on div "SG1309250009" at bounding box center [126, 144] width 83 height 16
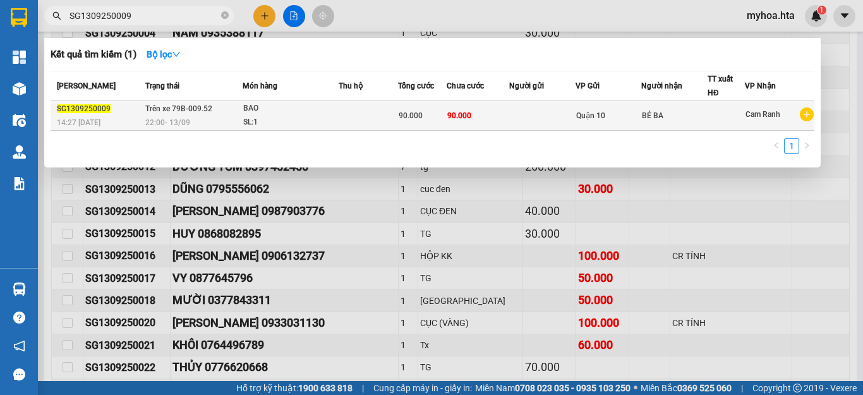
type input "SG1309250009"
click at [653, 119] on div "BÉ BA" at bounding box center [674, 115] width 65 height 13
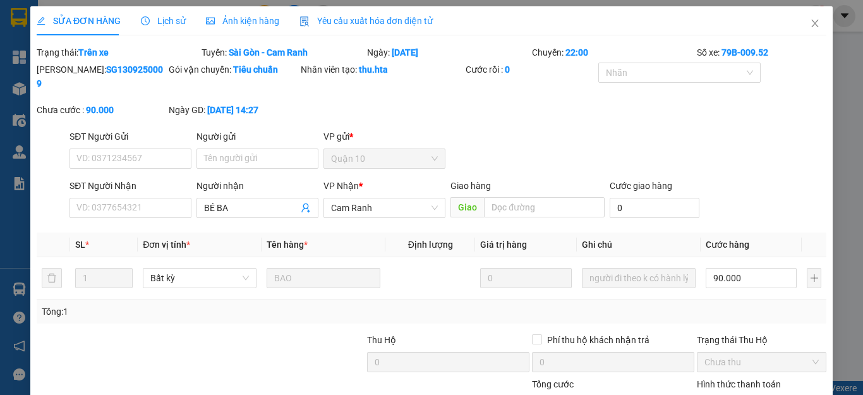
type input "BÉ BA"
type input "90.000"
click at [751, 268] on input "90.000" at bounding box center [751, 278] width 91 height 20
type input "0"
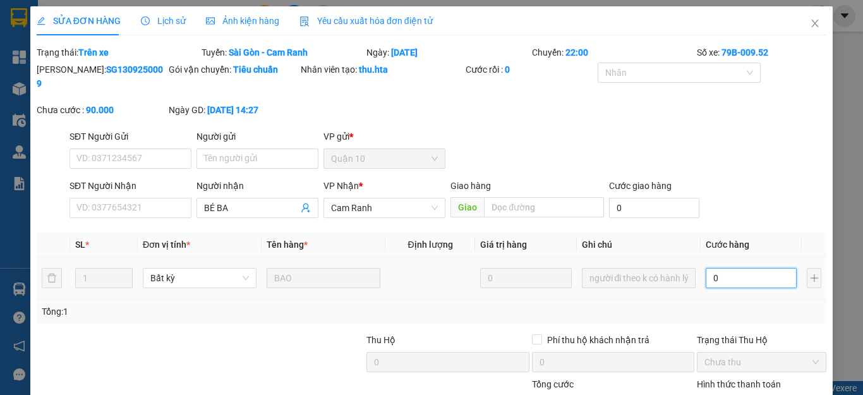
type input "0"
drag, startPoint x: 754, startPoint y: 260, endPoint x: 787, endPoint y: 265, distance: 33.2
click at [763, 268] on input "0" at bounding box center [751, 278] width 91 height 20
type input "7"
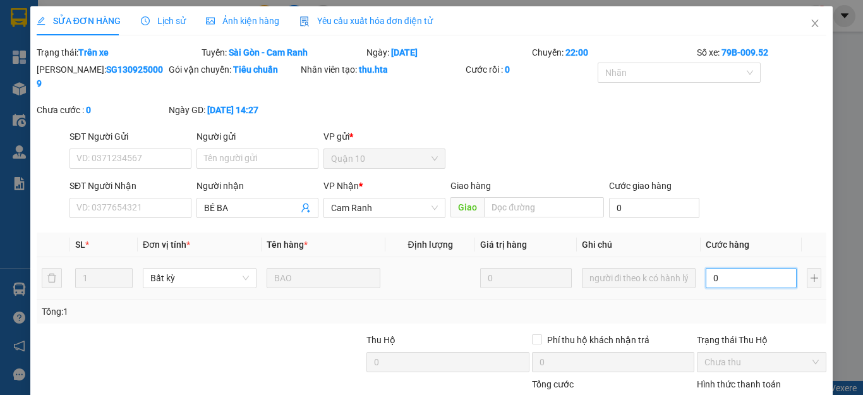
type input "7"
type input "07"
type input "70"
type input "070"
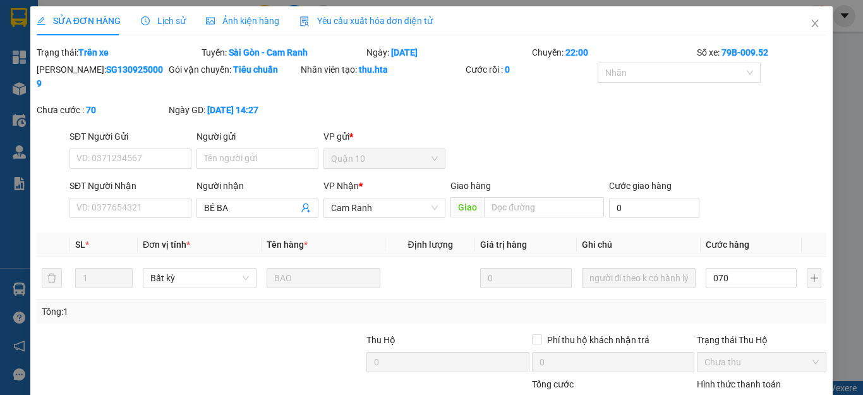
click at [764, 305] on div "Tổng: 1" at bounding box center [432, 311] width 790 height 24
type input "70.000"
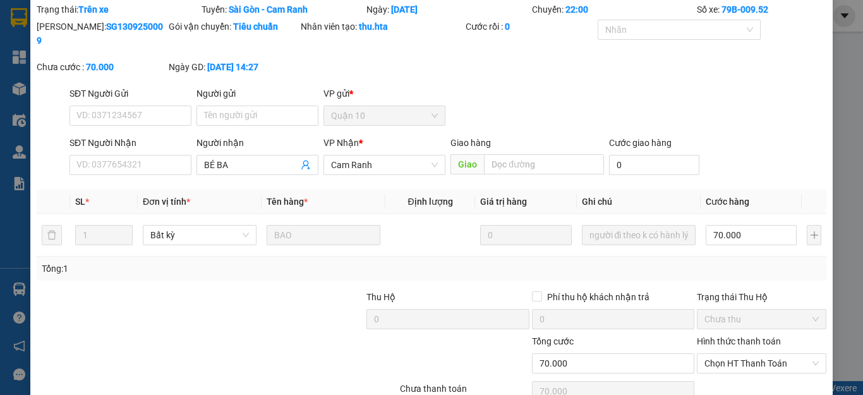
scroll to position [92, 0]
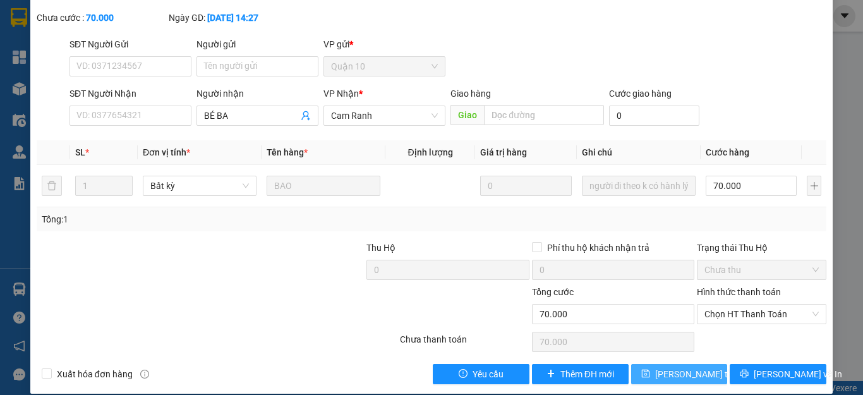
click at [676, 367] on span "Lưu thay đổi" at bounding box center [705, 374] width 101 height 14
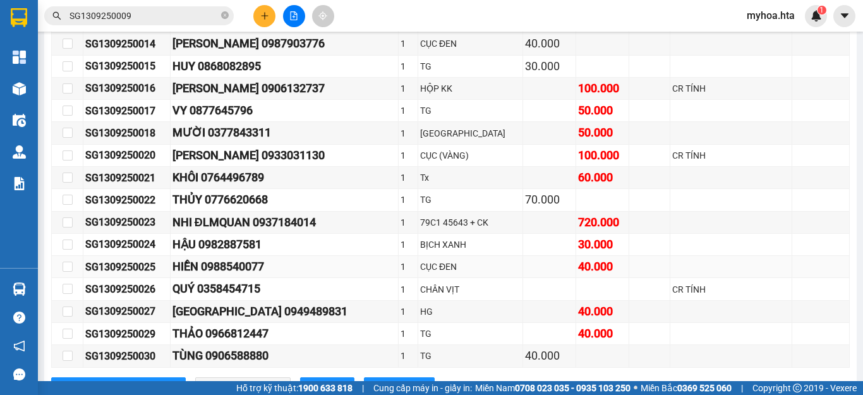
scroll to position [695, 0]
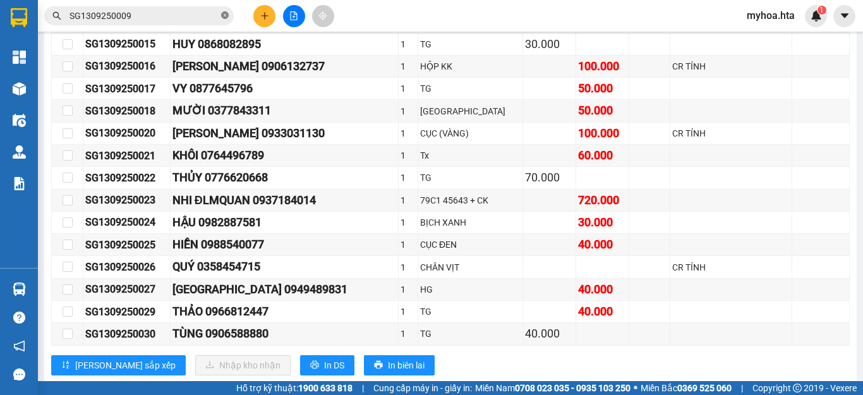
click at [225, 13] on icon "close-circle" at bounding box center [225, 15] width 8 height 8
drag, startPoint x: 159, startPoint y: 250, endPoint x: 88, endPoint y: 252, distance: 70.2
click at [88, 252] on div "SG1309250025" at bounding box center [126, 245] width 83 height 16
click at [158, 251] on div "SG1309250025" at bounding box center [126, 245] width 83 height 16
drag, startPoint x: 159, startPoint y: 251, endPoint x: 74, endPoint y: 250, distance: 85.3
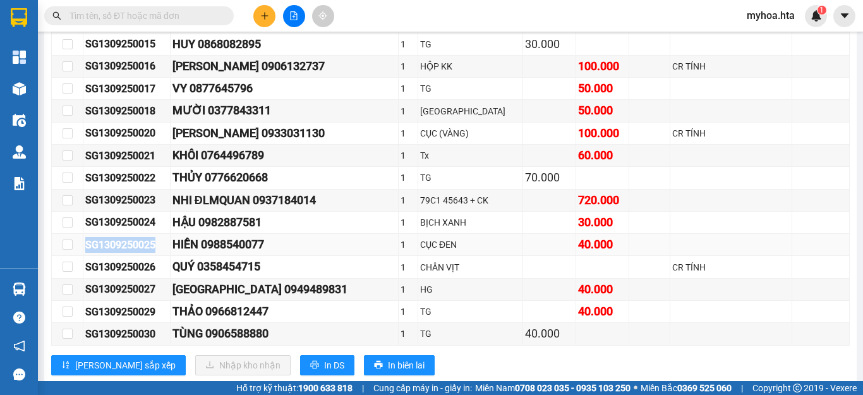
click at [74, 250] on tr "SG1309250025 HIỀN 0988540077 1 CỤC ĐEN 40.000" at bounding box center [451, 245] width 798 height 22
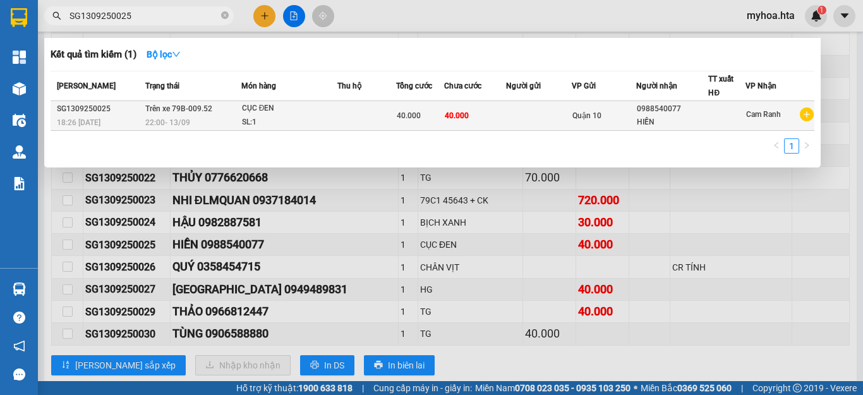
type input "SG1309250025"
click at [638, 106] on div "0988540077" at bounding box center [672, 108] width 71 height 13
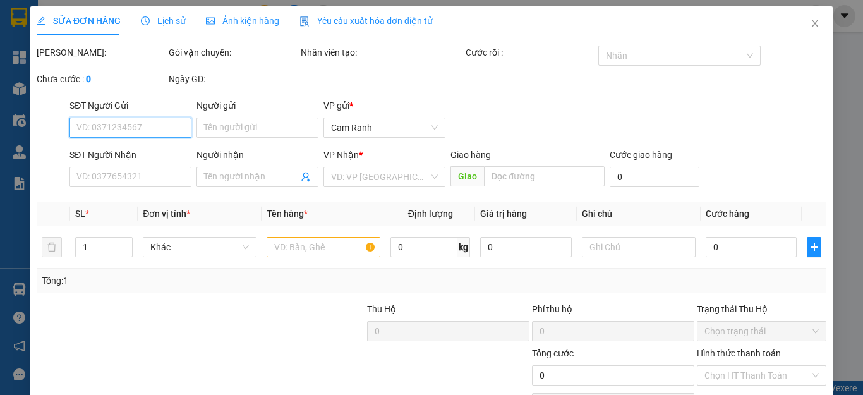
type input "0988540077"
type input "HIỀN"
type input "40.000"
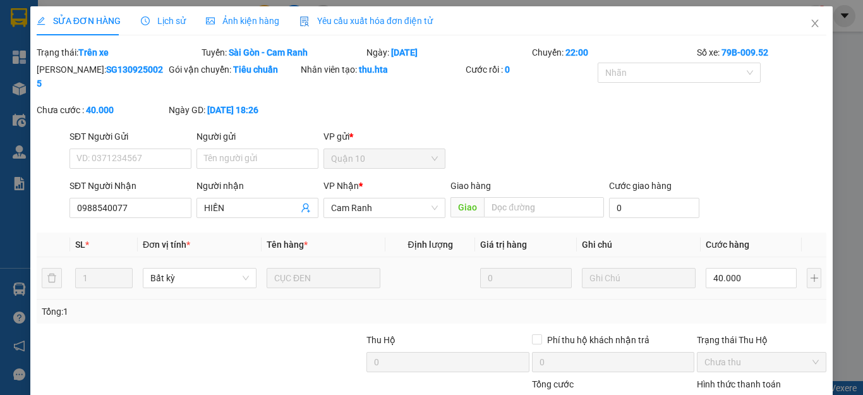
click at [738, 265] on div "40.000" at bounding box center [751, 277] width 91 height 25
drag, startPoint x: 761, startPoint y: 260, endPoint x: 766, endPoint y: 228, distance: 31.9
click at [762, 268] on input "40.000" at bounding box center [751, 278] width 91 height 20
type input "3"
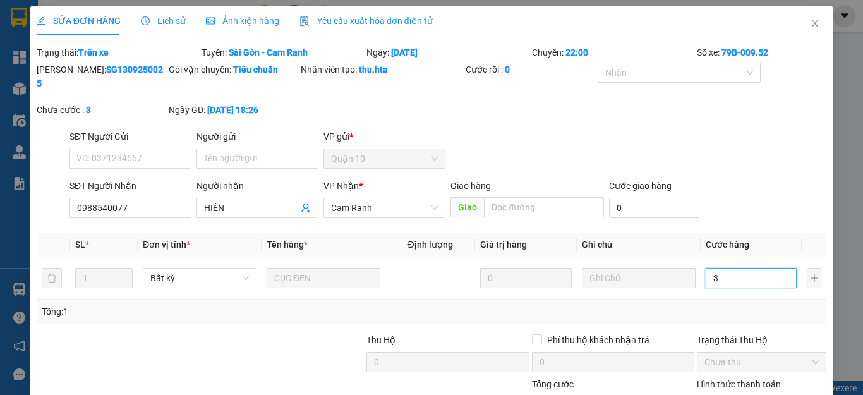
type input "3"
type input "30"
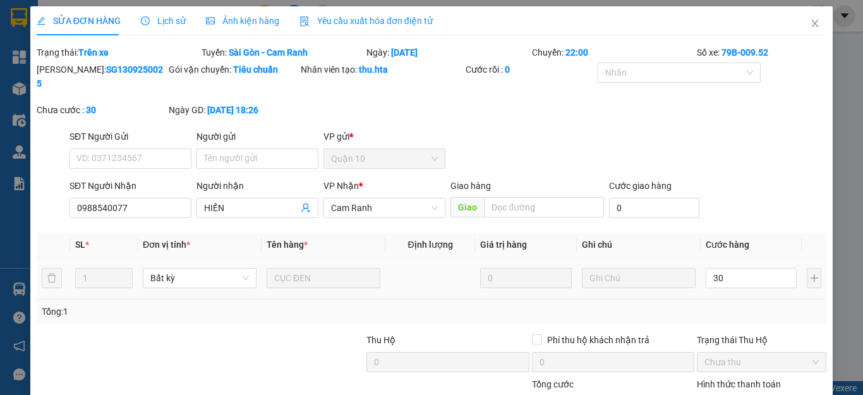
type input "30.000"
click at [665, 305] on div "Tổng: 1" at bounding box center [432, 312] width 780 height 14
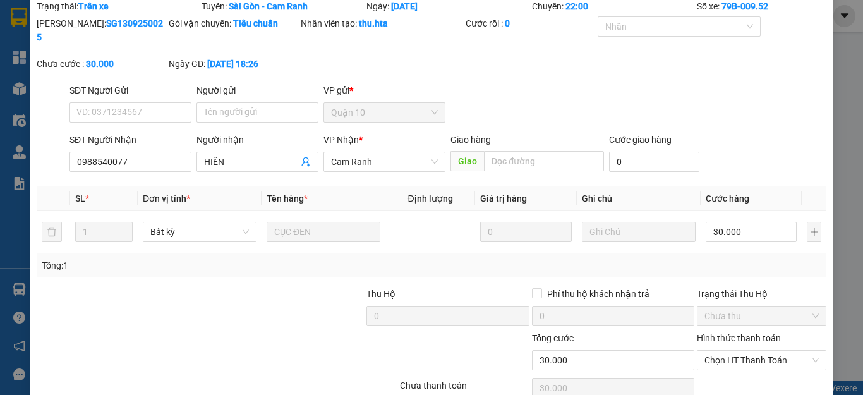
scroll to position [92, 0]
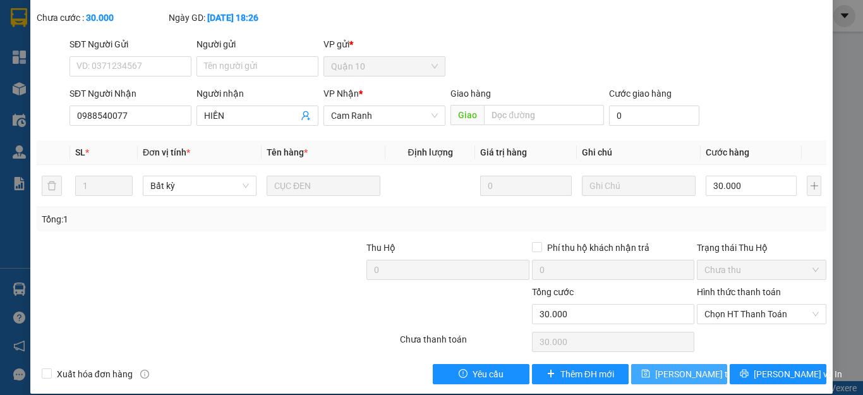
click at [667, 367] on span "Lưu thay đổi" at bounding box center [705, 374] width 101 height 14
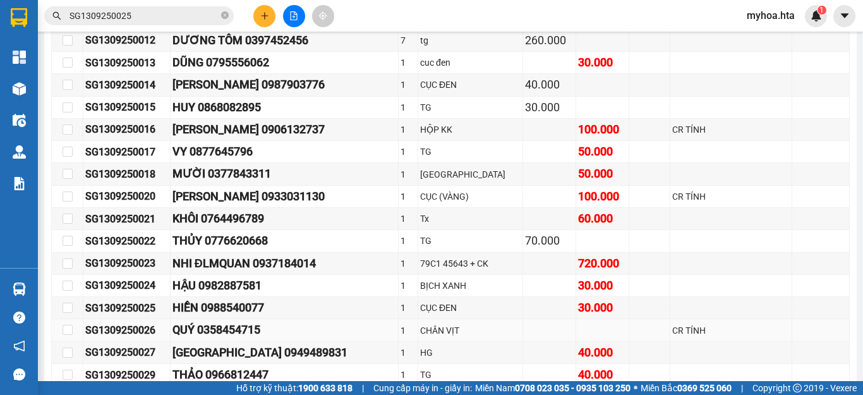
scroll to position [695, 0]
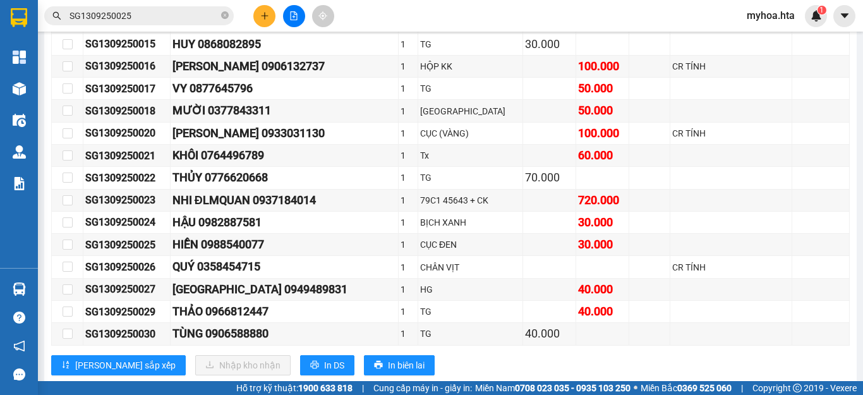
click at [190, 20] on input "SG1309250025" at bounding box center [143, 16] width 149 height 14
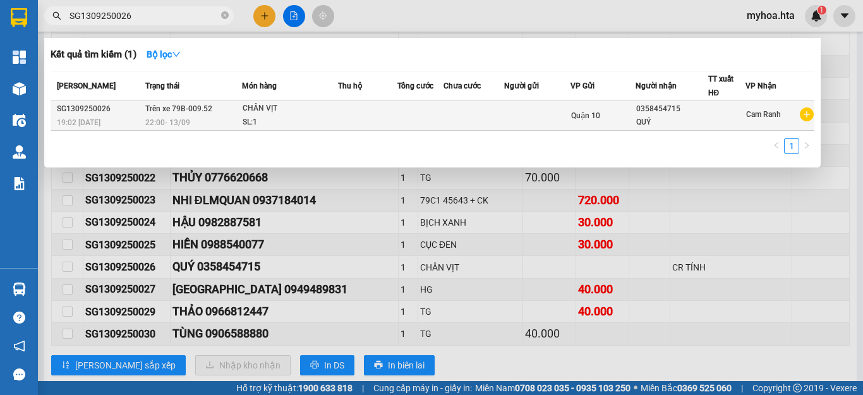
type input "SG1309250026"
click at [619, 116] on div "Quận 10" at bounding box center [603, 116] width 64 height 14
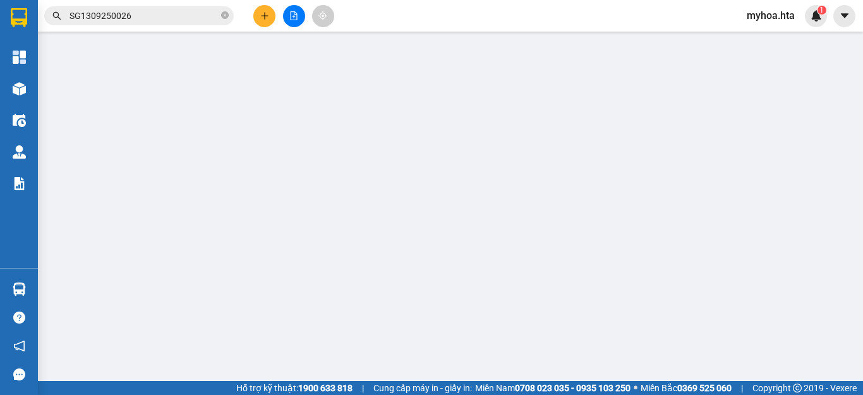
type input "0358454715"
type input "QUÝ"
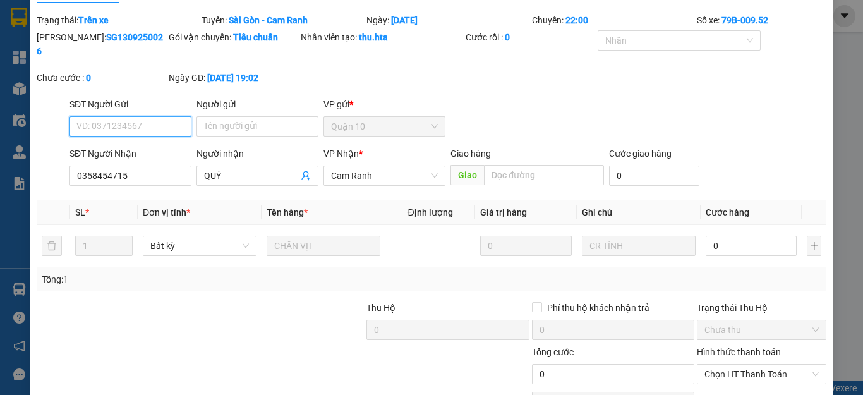
scroll to position [63, 0]
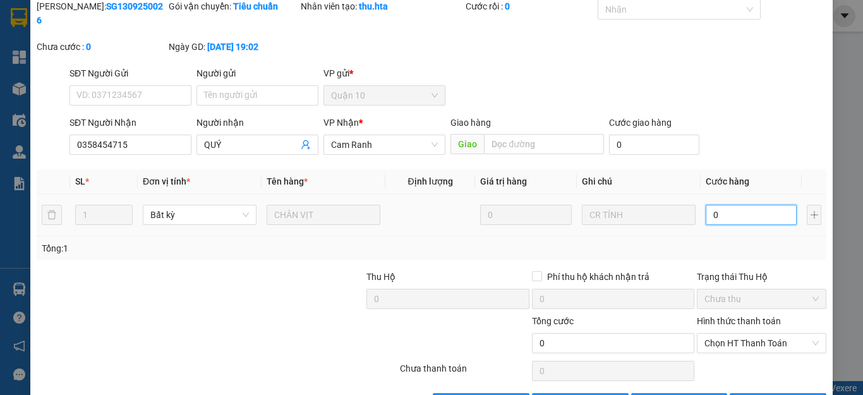
click at [743, 206] on input "0" at bounding box center [751, 215] width 91 height 20
type input "4"
type input "40"
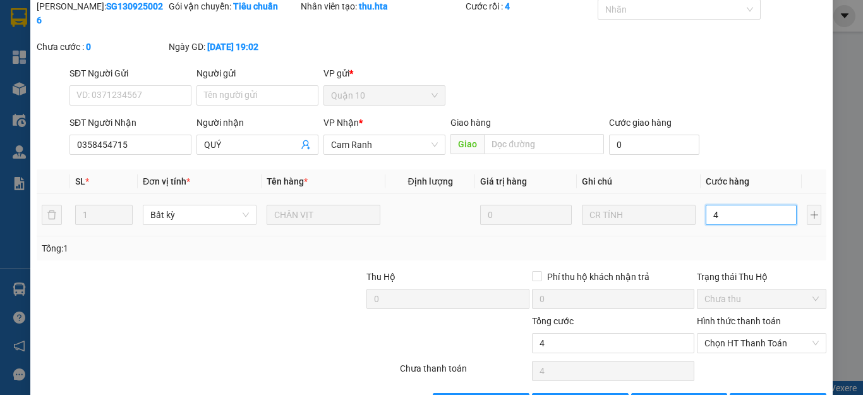
type input "40"
type input "40.000"
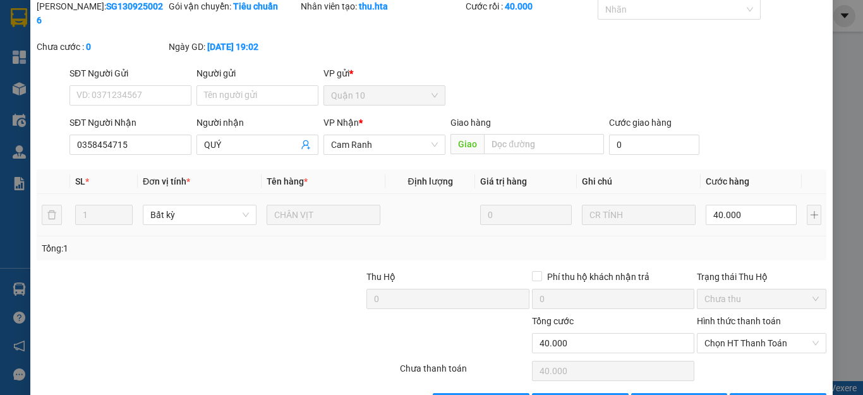
click at [708, 219] on td "40.000" at bounding box center [751, 215] width 101 height 42
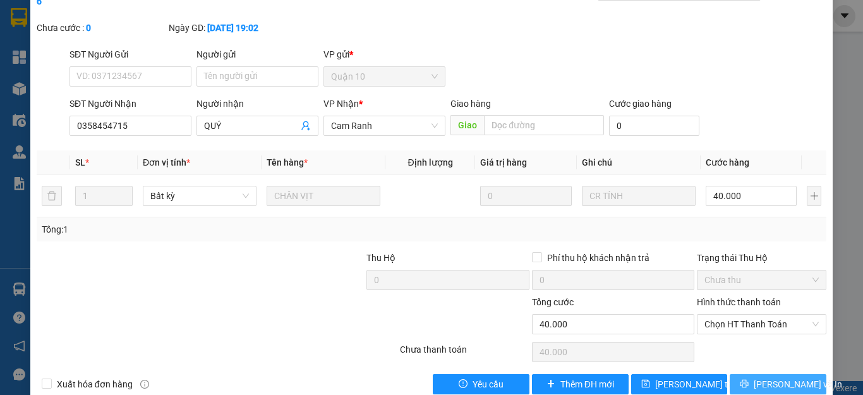
scroll to position [92, 0]
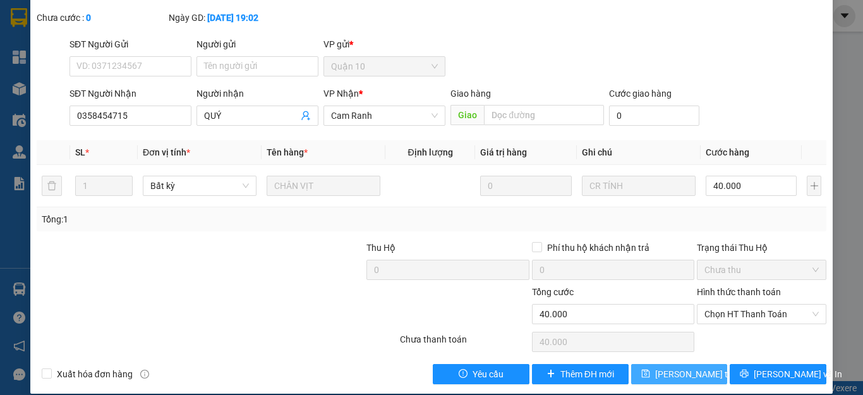
click at [692, 367] on span "Lưu thay đổi" at bounding box center [705, 374] width 101 height 14
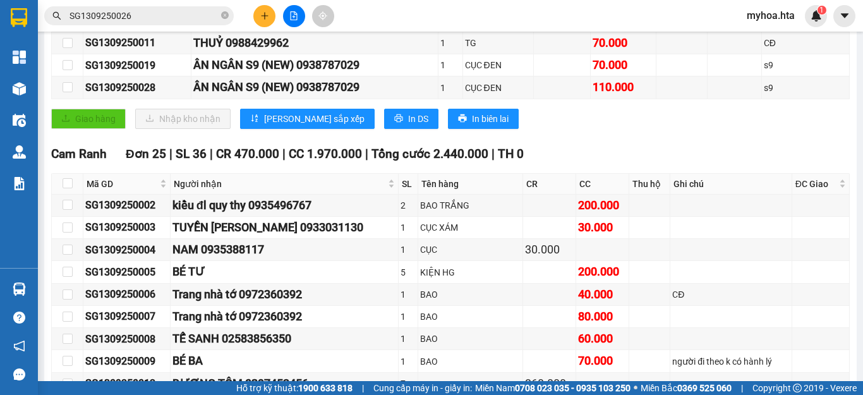
scroll to position [229, 0]
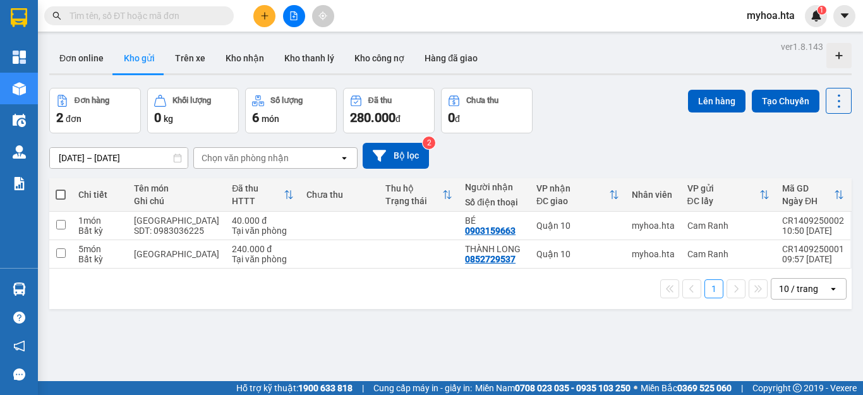
click at [255, 19] on button at bounding box center [264, 16] width 22 height 22
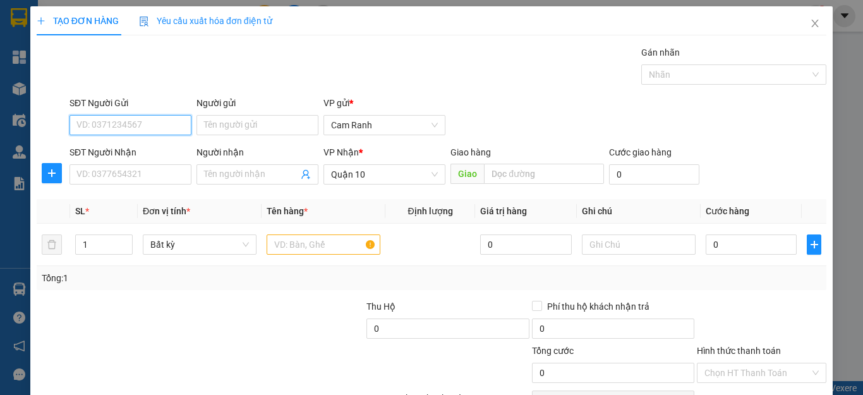
click at [162, 130] on input "SĐT Người Gửi" at bounding box center [130, 125] width 122 height 20
type input "0358559530"
click at [159, 152] on div "0358559530 - QUAI" at bounding box center [128, 150] width 105 height 14
type input "QUAI"
type input "40.000"
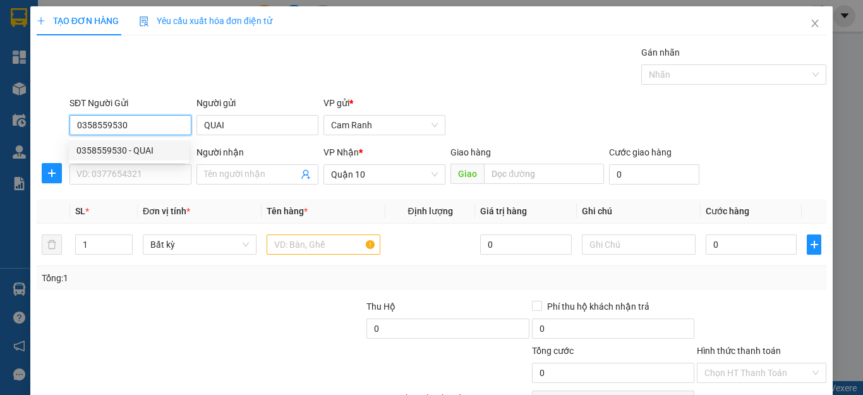
type input "40.000"
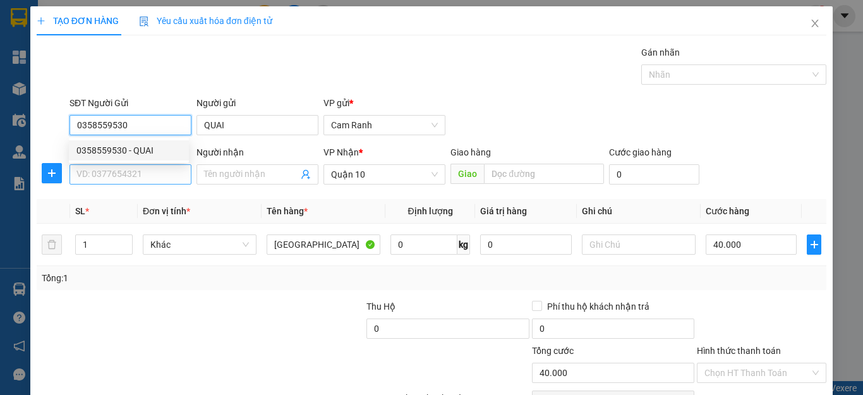
type input "0358559530"
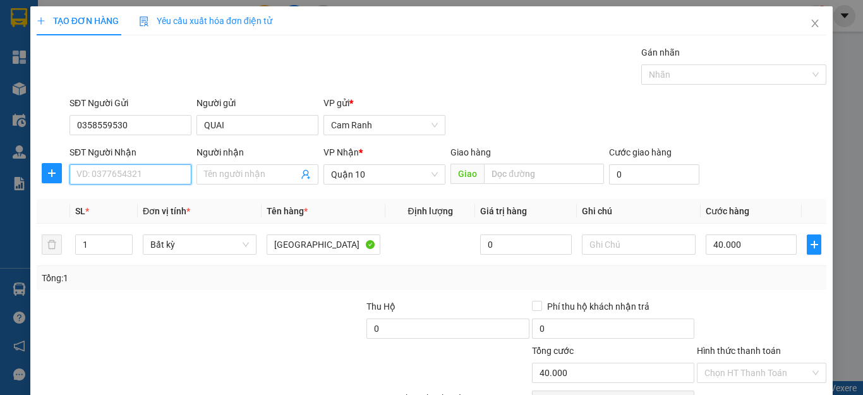
click at [152, 181] on input "SĐT Người Nhận" at bounding box center [130, 174] width 122 height 20
click at [168, 199] on div "0969299005 - HOAN" at bounding box center [128, 200] width 105 height 14
type input "0969299005"
type input "HOAN"
drag, startPoint x: 160, startPoint y: 178, endPoint x: 42, endPoint y: 164, distance: 118.9
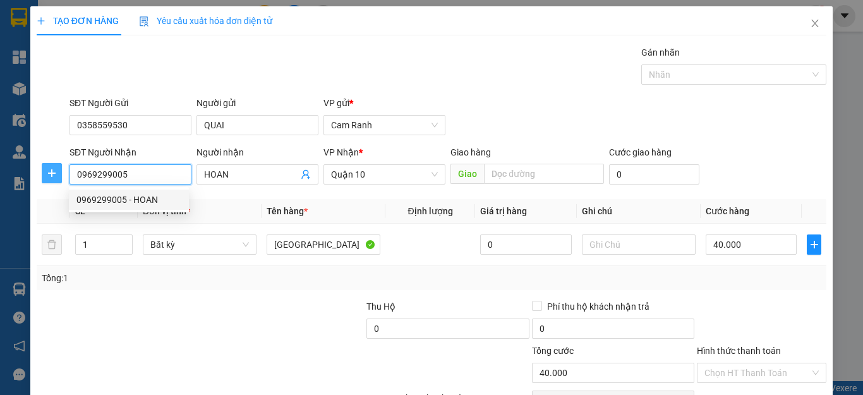
click at [42, 164] on div "SĐT Người Nhận 0969299005 Người nhận HOAN VP Nhận * Quận 10 Giao hàng Giao Cước…" at bounding box center [431, 167] width 792 height 44
type input "0917299005"
click at [100, 199] on div "0917299005 - HOAN" at bounding box center [128, 200] width 105 height 14
type input "HOAN"
type input "30.000"
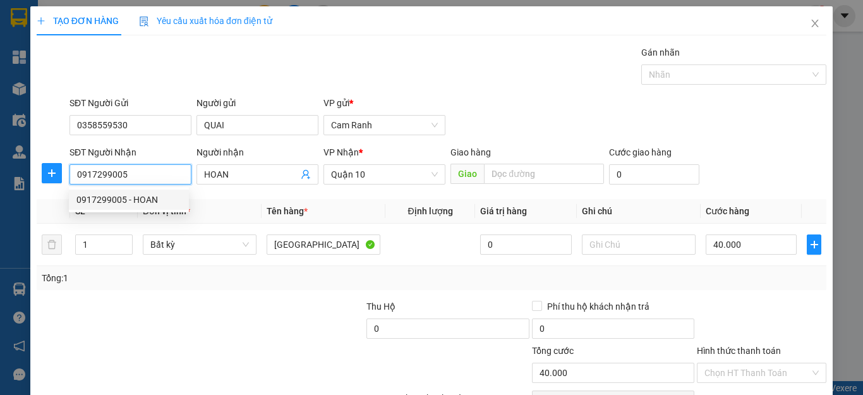
type input "30.000"
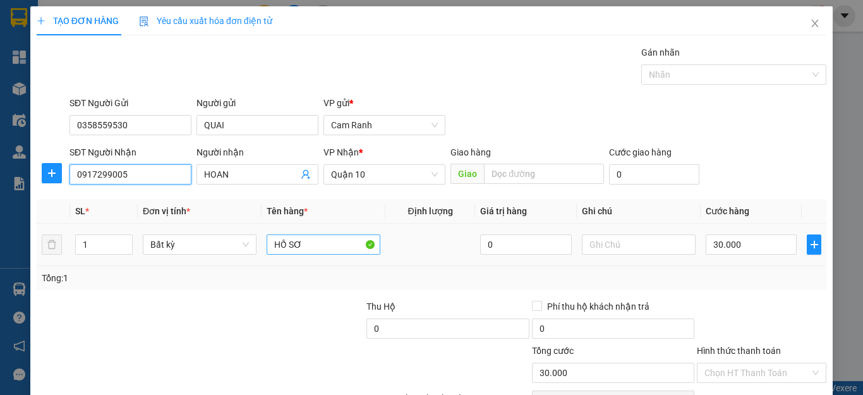
type input "0917299005"
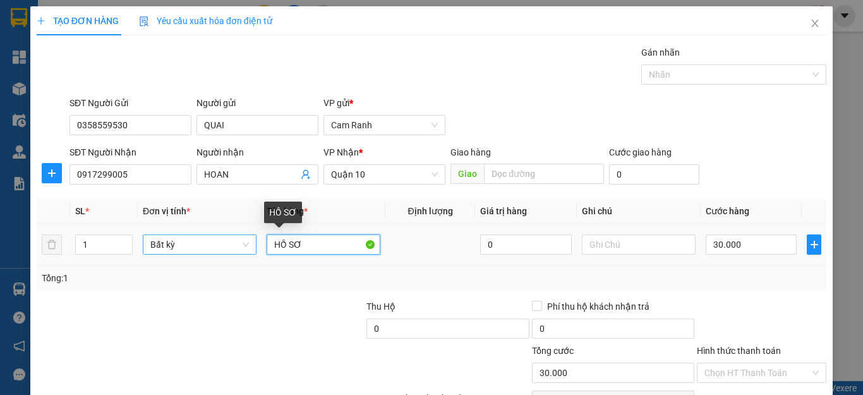
drag, startPoint x: 303, startPoint y: 241, endPoint x: 226, endPoint y: 243, distance: 76.5
click at [226, 243] on tr "1 Bất kỳ HỒ SƠ 0 30.000" at bounding box center [432, 245] width 790 height 42
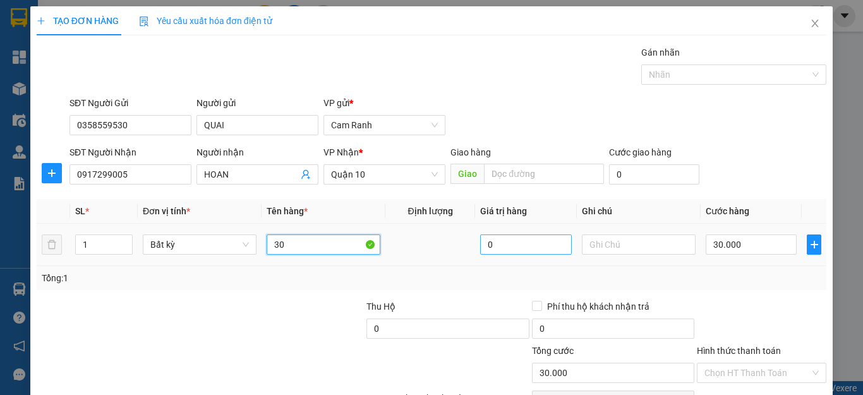
type input "30"
click at [522, 239] on input "0" at bounding box center [525, 244] width 91 height 20
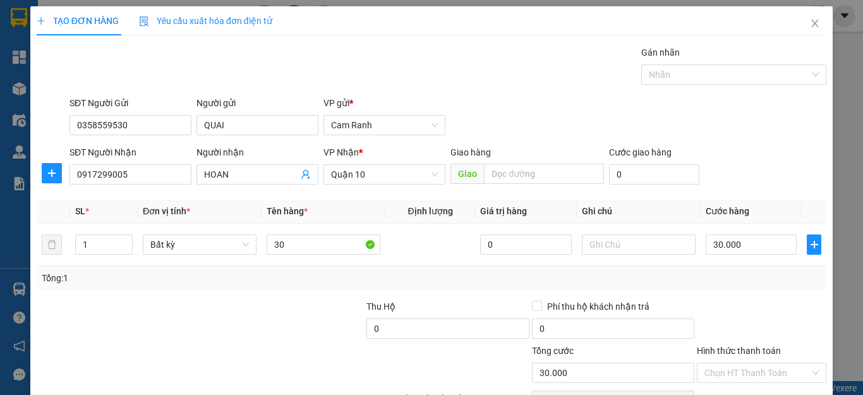
click at [547, 221] on th "Giá trị hàng" at bounding box center [525, 211] width 101 height 25
type input "0"
click at [732, 280] on div "Tổng: 1" at bounding box center [432, 278] width 780 height 14
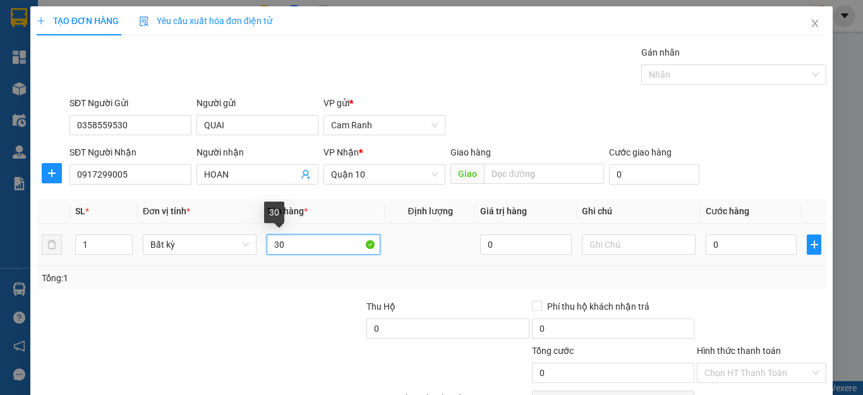
drag, startPoint x: 298, startPoint y: 242, endPoint x: 238, endPoint y: 226, distance: 62.7
click at [238, 226] on tr "1 Bất kỳ 30 0 0" at bounding box center [432, 245] width 790 height 42
type input "[GEOGRAPHIC_DATA]"
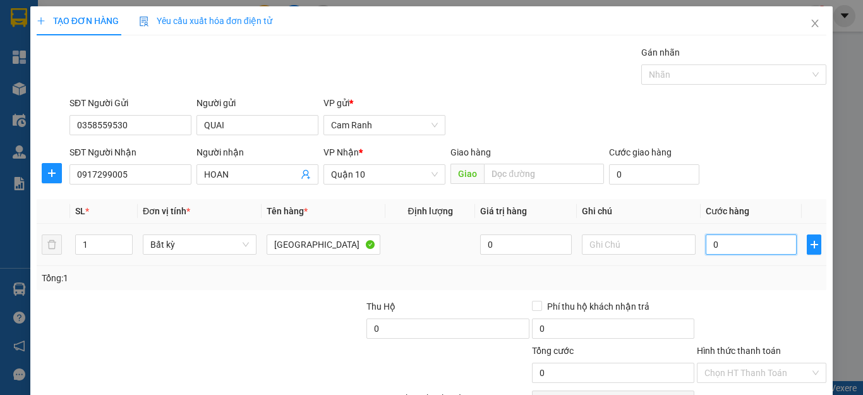
click at [721, 244] on input "0" at bounding box center [751, 244] width 91 height 20
type input "3"
type input "30"
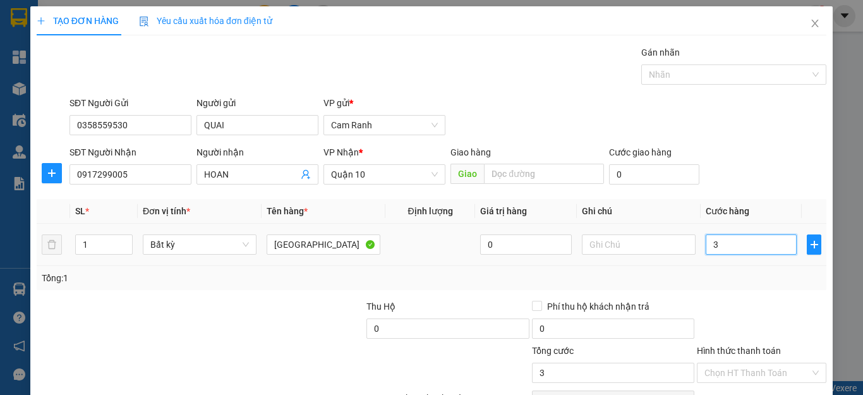
type input "30"
type input "30.000"
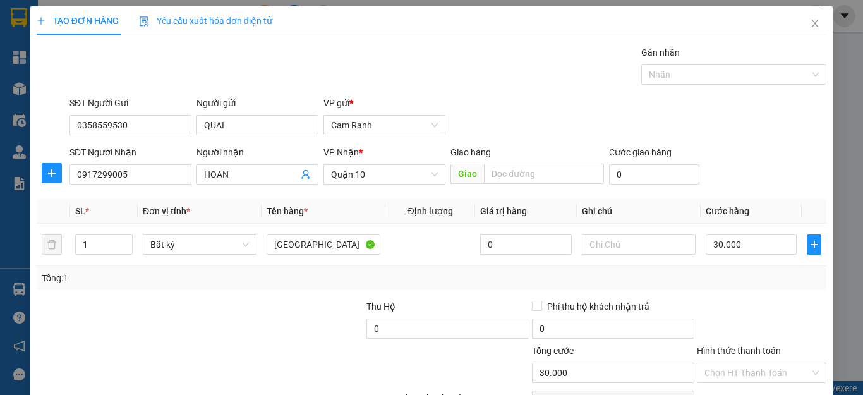
click at [713, 277] on div "Tổng: 1" at bounding box center [432, 278] width 780 height 14
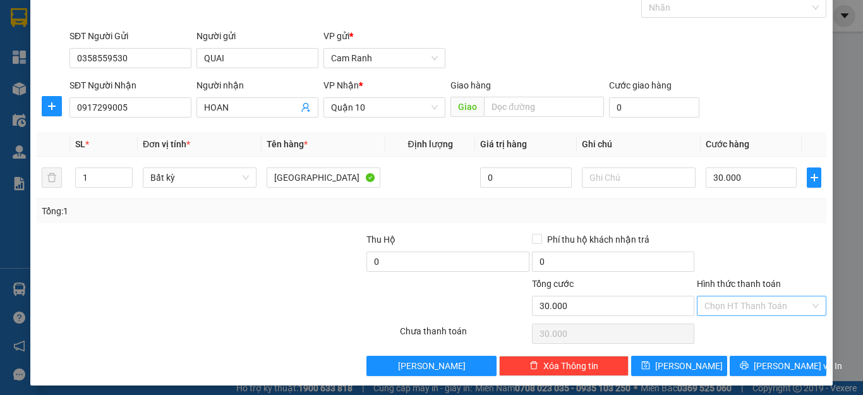
scroll to position [73, 0]
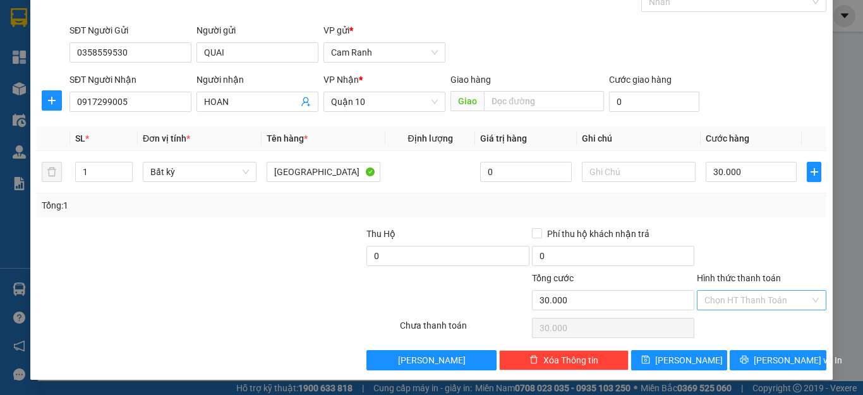
click at [731, 300] on input "Hình thức thanh toán" at bounding box center [757, 300] width 106 height 19
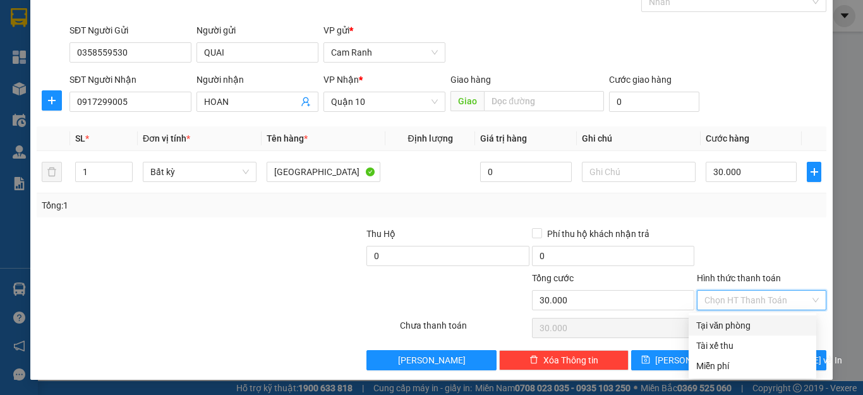
click at [735, 326] on div "Tại văn phòng" at bounding box center [752, 325] width 112 height 14
type input "0"
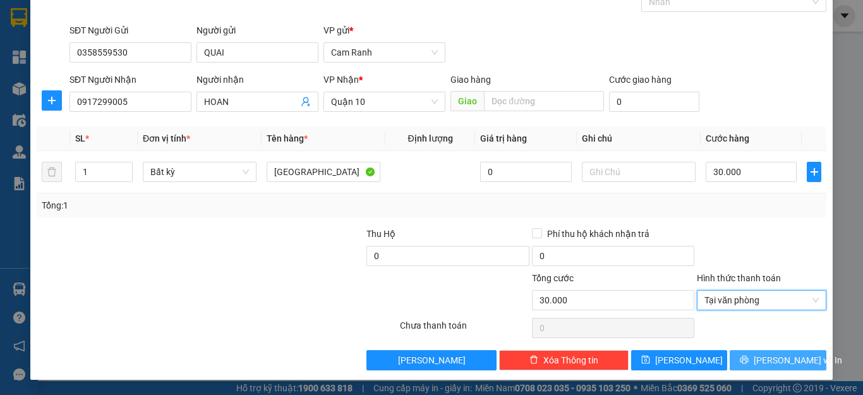
click at [773, 356] on span "[PERSON_NAME] và In" at bounding box center [798, 360] width 88 height 14
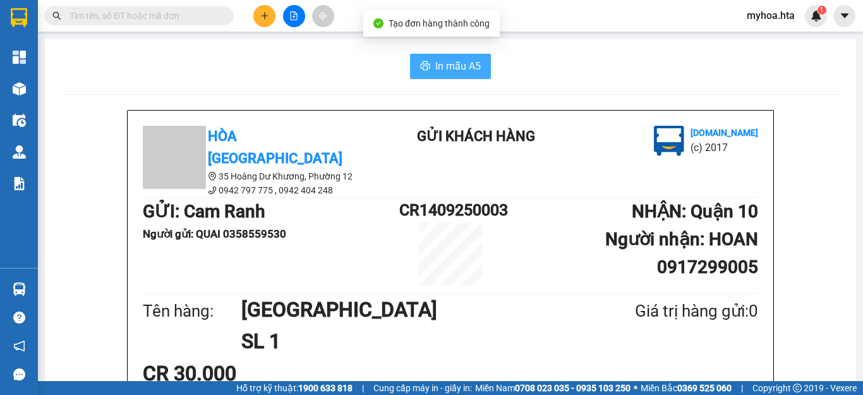
click at [428, 68] on button "In mẫu A5" at bounding box center [450, 66] width 81 height 25
